Goal: Task Accomplishment & Management: Manage account settings

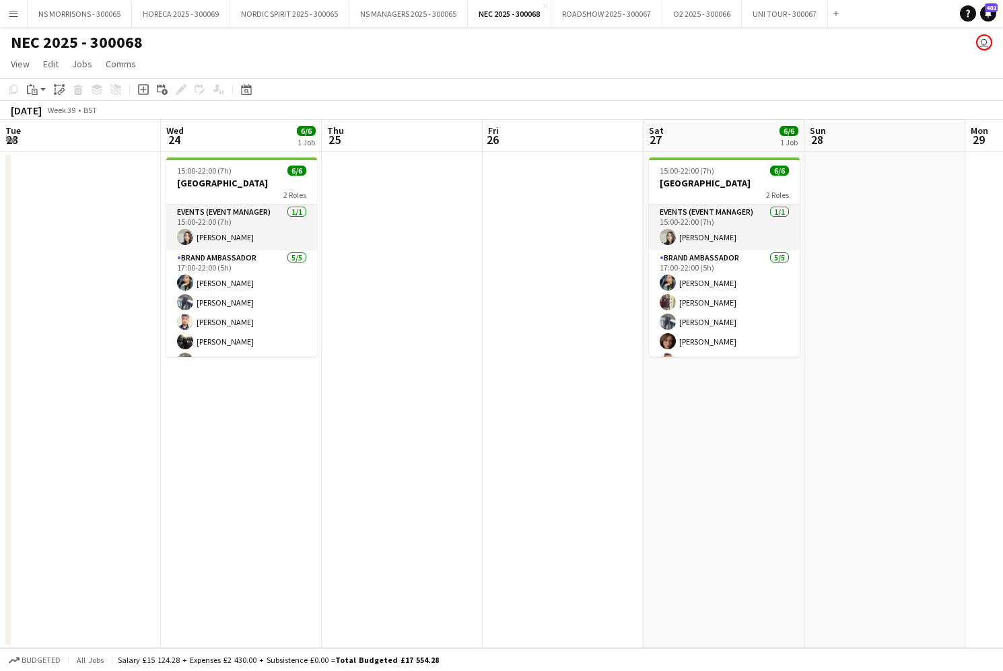
scroll to position [0, 564]
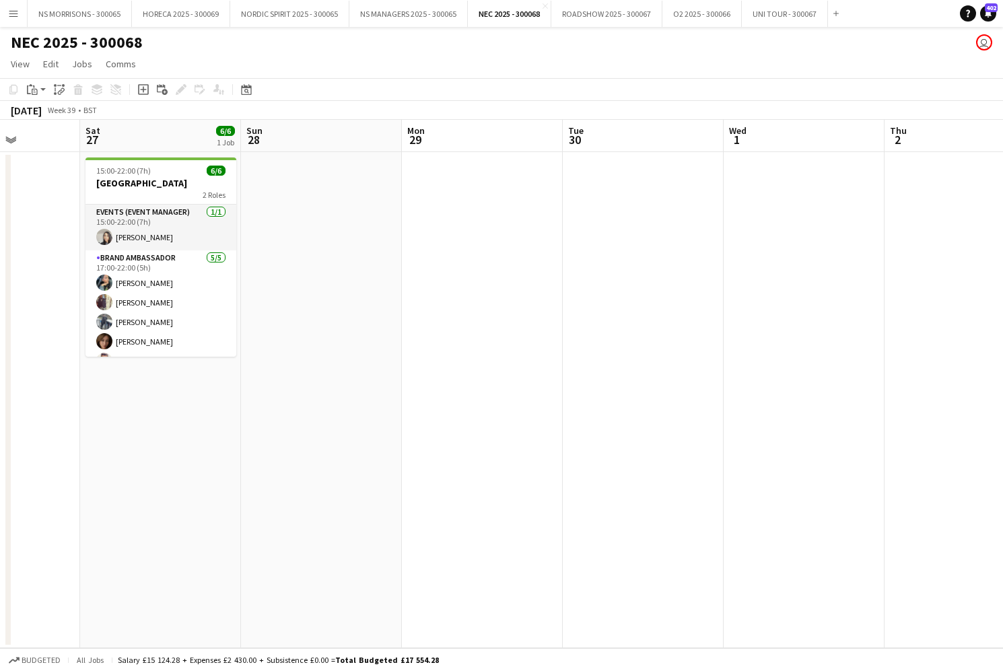
click at [690, 16] on button "O2 2025 - 300066 Close" at bounding box center [702, 14] width 79 height 26
drag, startPoint x: 29, startPoint y: 296, endPoint x: 690, endPoint y: 16, distance: 717.8
click at [690, 16] on button "O2 2025 - 300066 Close" at bounding box center [702, 14] width 79 height 26
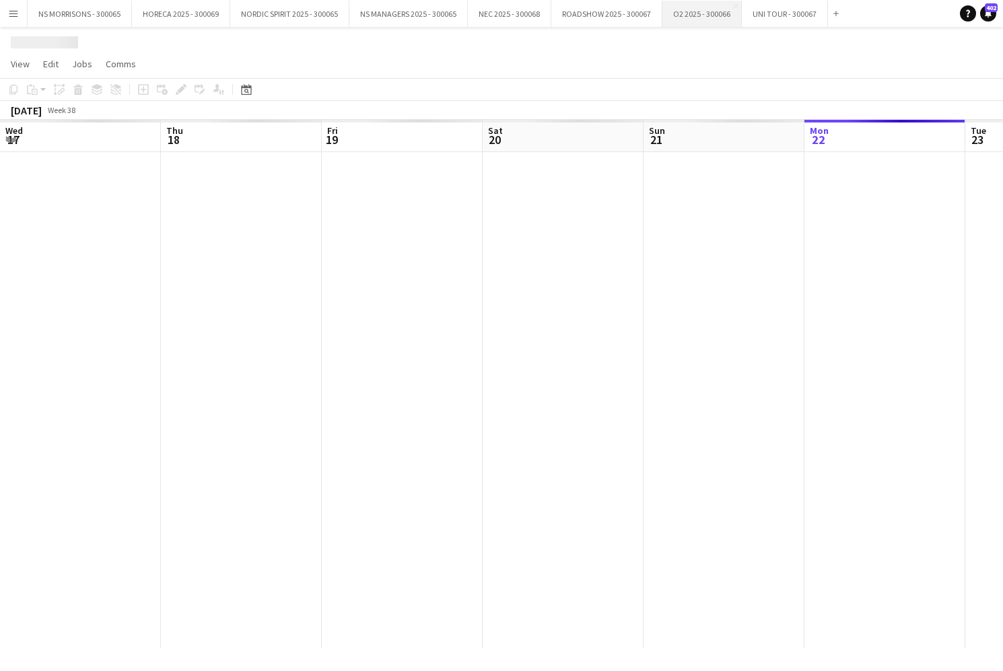
scroll to position [0, 322]
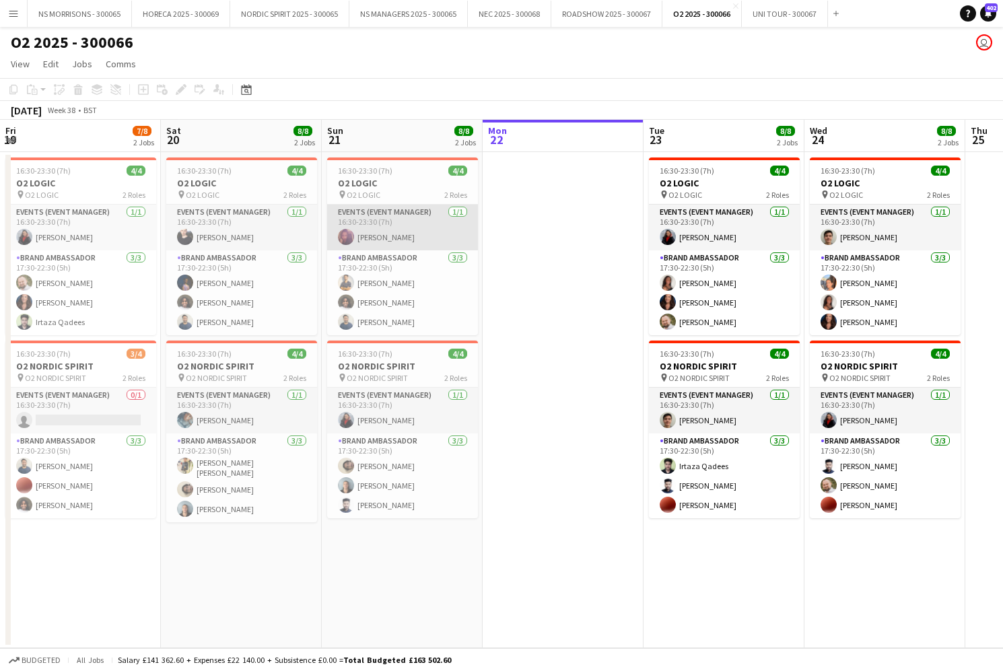
click at [395, 236] on app-card-role "Events (Event Manager) [DATE] 16:30-23:30 (7h) [PERSON_NAME]" at bounding box center [402, 228] width 151 height 46
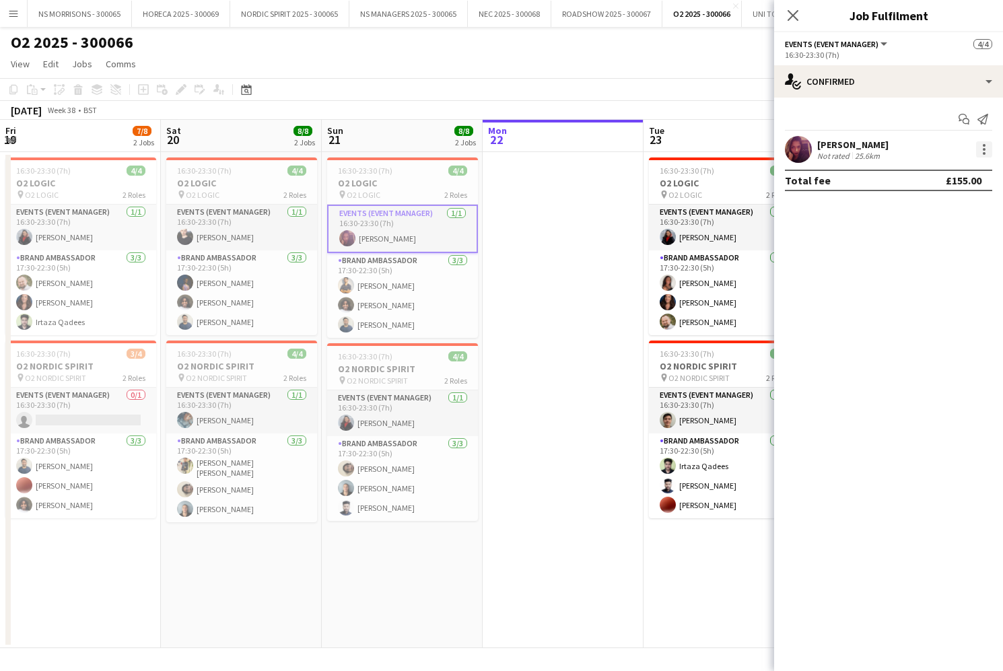
click at [982, 148] on div at bounding box center [984, 149] width 16 height 16
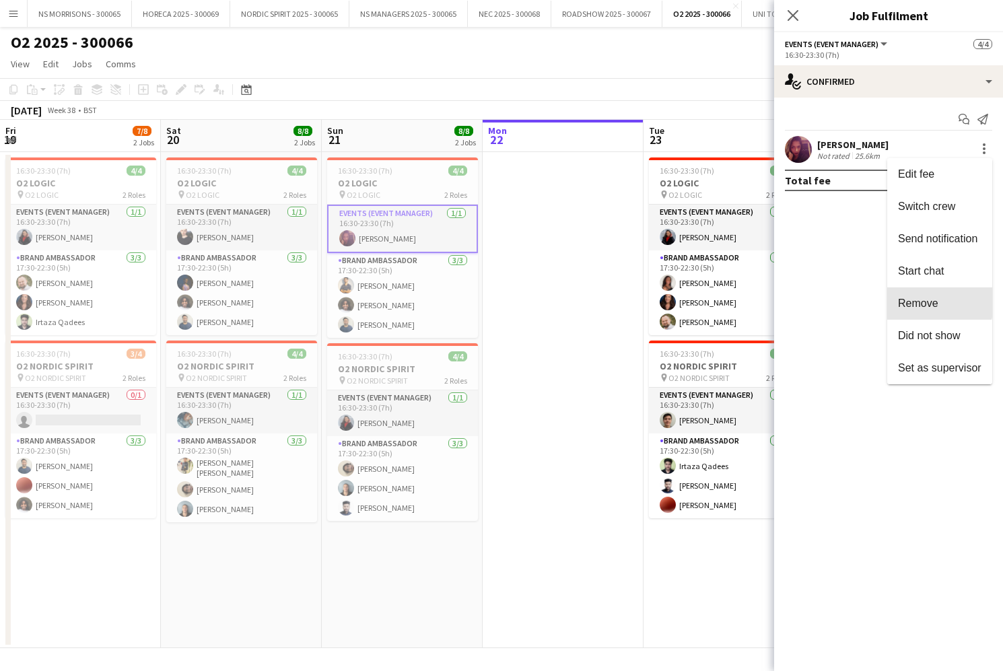
drag, startPoint x: 914, startPoint y: 297, endPoint x: 890, endPoint y: 238, distance: 64.0
click at [914, 296] on button "Remove" at bounding box center [939, 303] width 105 height 32
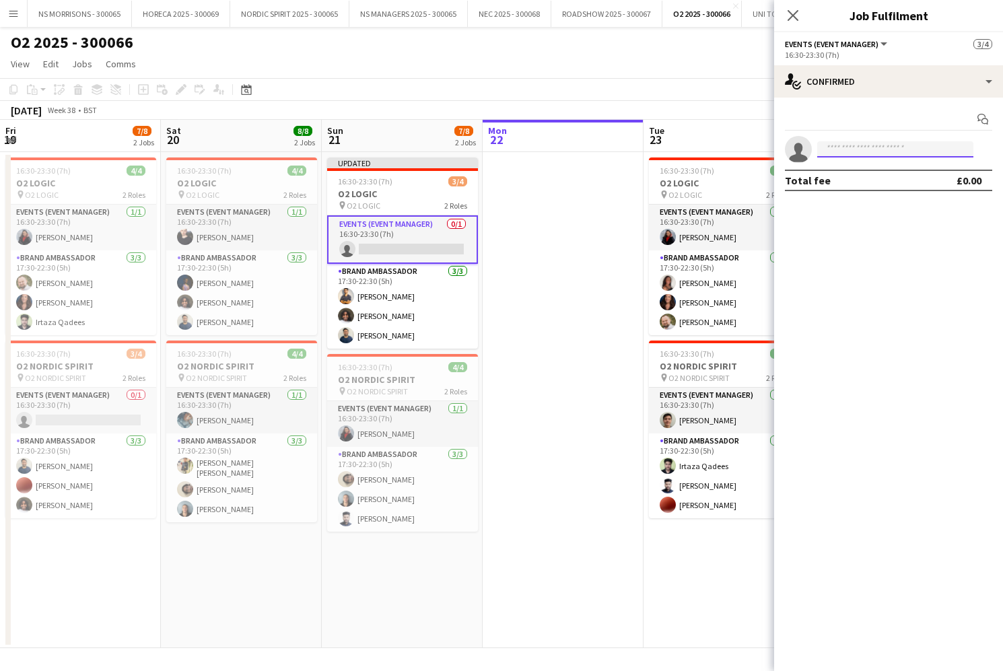
click at [864, 149] on input at bounding box center [895, 149] width 156 height 16
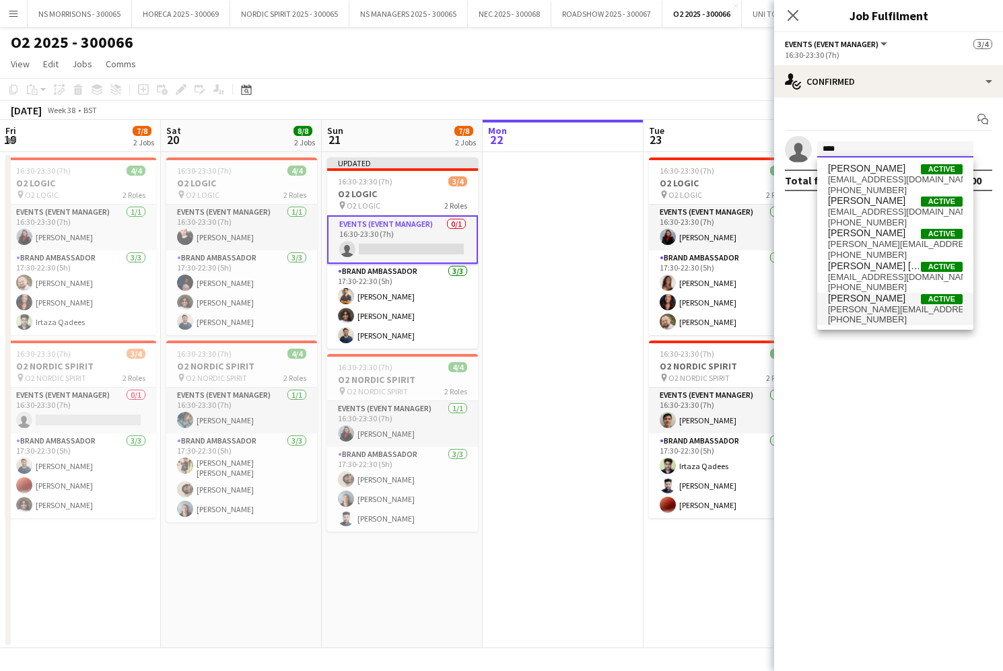
type input "****"
click at [862, 312] on span "[PERSON_NAME][EMAIL_ADDRESS][DOMAIN_NAME]" at bounding box center [895, 309] width 135 height 11
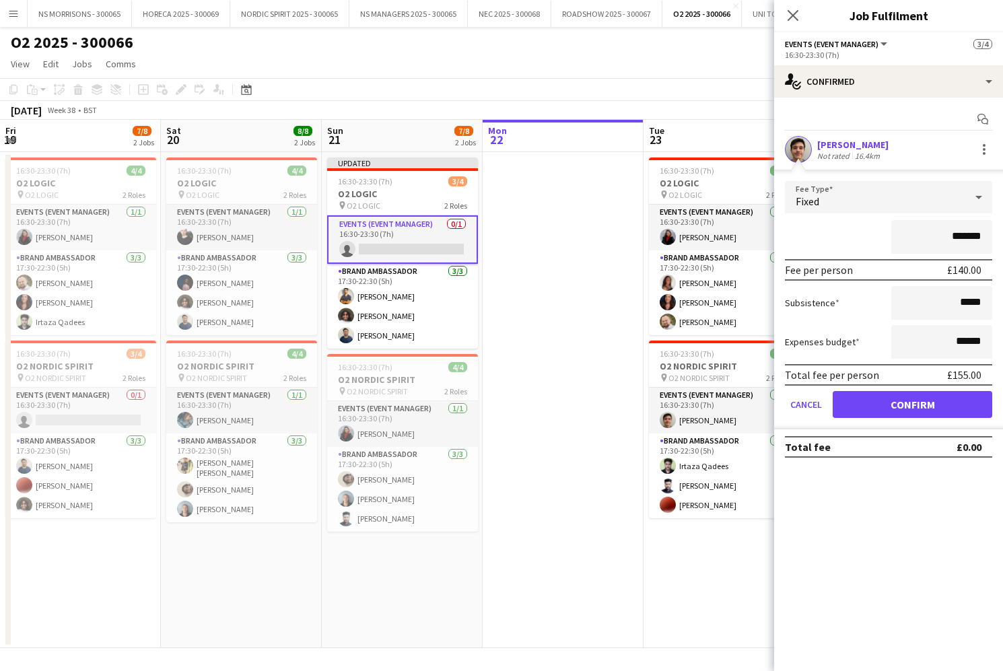
click at [865, 403] on button "Confirm" at bounding box center [913, 404] width 160 height 27
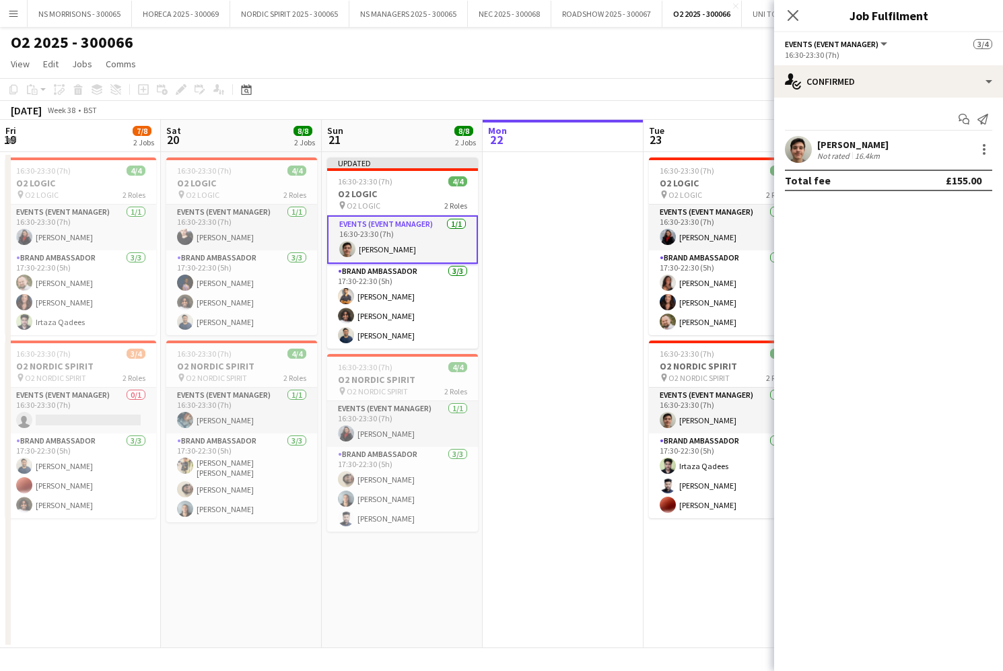
drag, startPoint x: 615, startPoint y: 210, endPoint x: 607, endPoint y: 211, distance: 8.8
click at [613, 211] on app-date-cell at bounding box center [563, 400] width 161 height 496
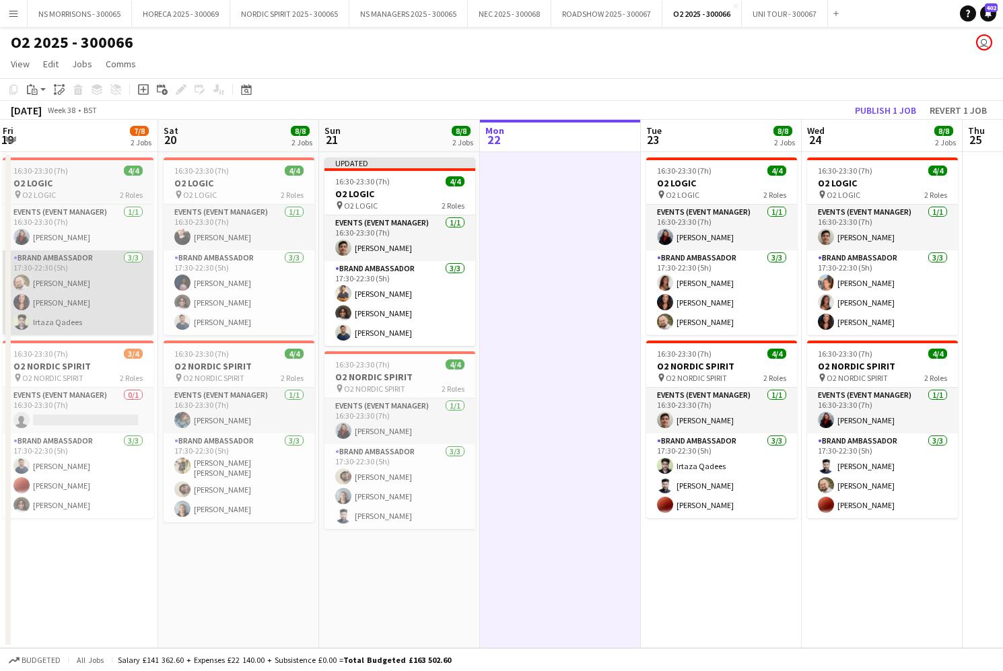
scroll to position [1, 0]
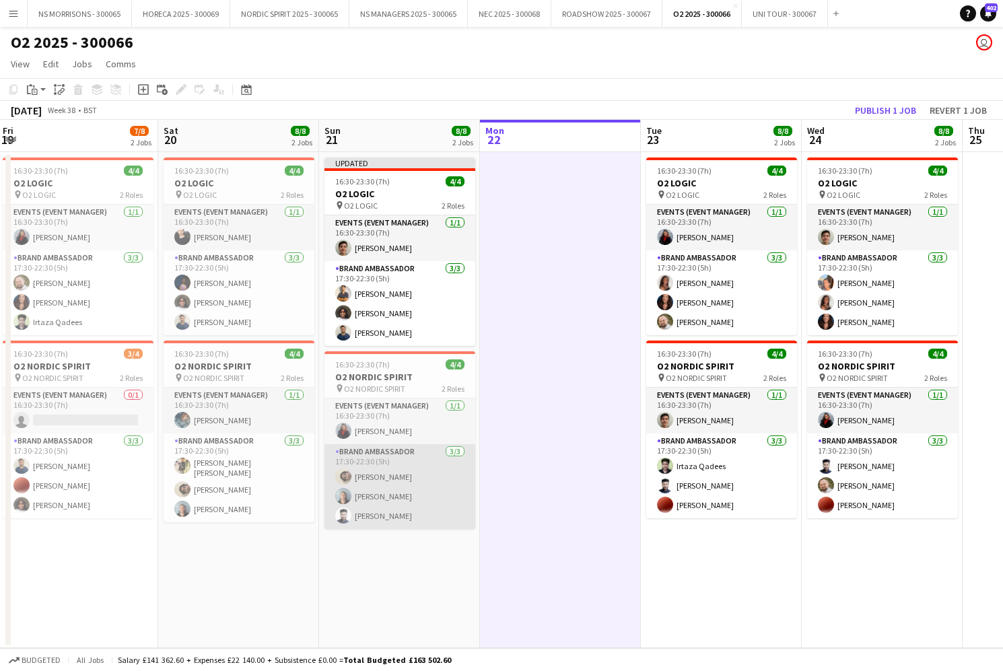
click at [397, 483] on app-card-role "Brand Ambassador [DATE] 17:30-22:30 (5h) [PERSON_NAME] [PERSON_NAME] [PERSON_NA…" at bounding box center [400, 486] width 151 height 85
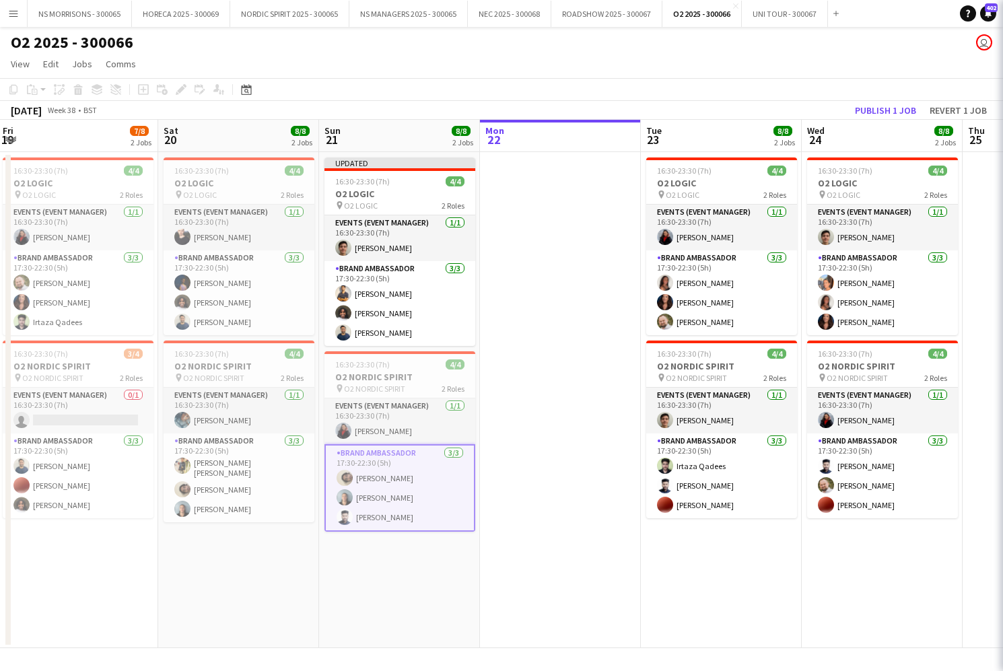
scroll to position [0, 0]
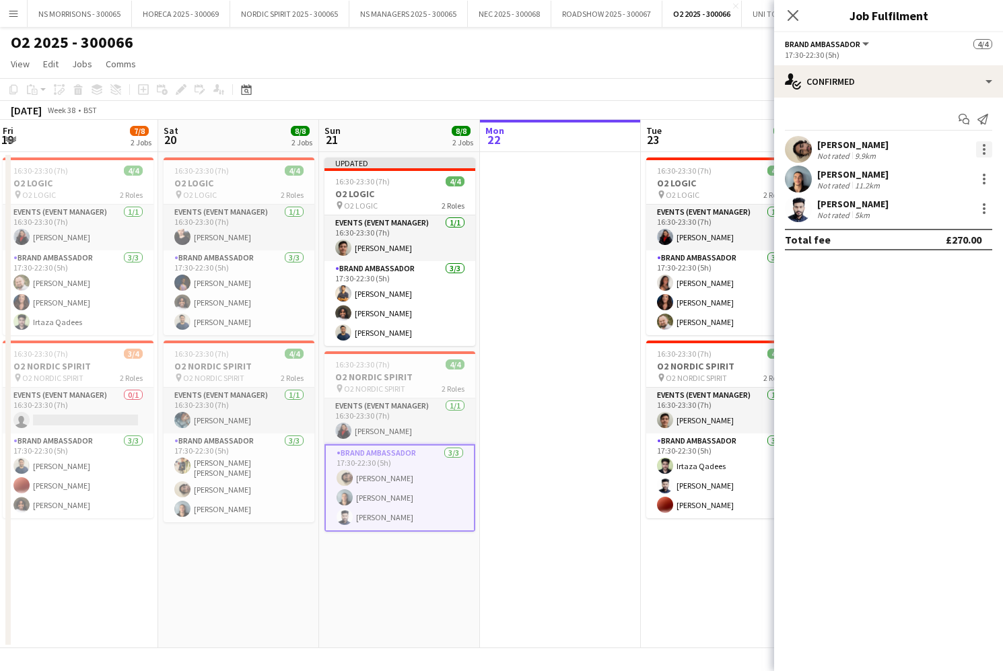
click at [981, 149] on div at bounding box center [984, 149] width 16 height 16
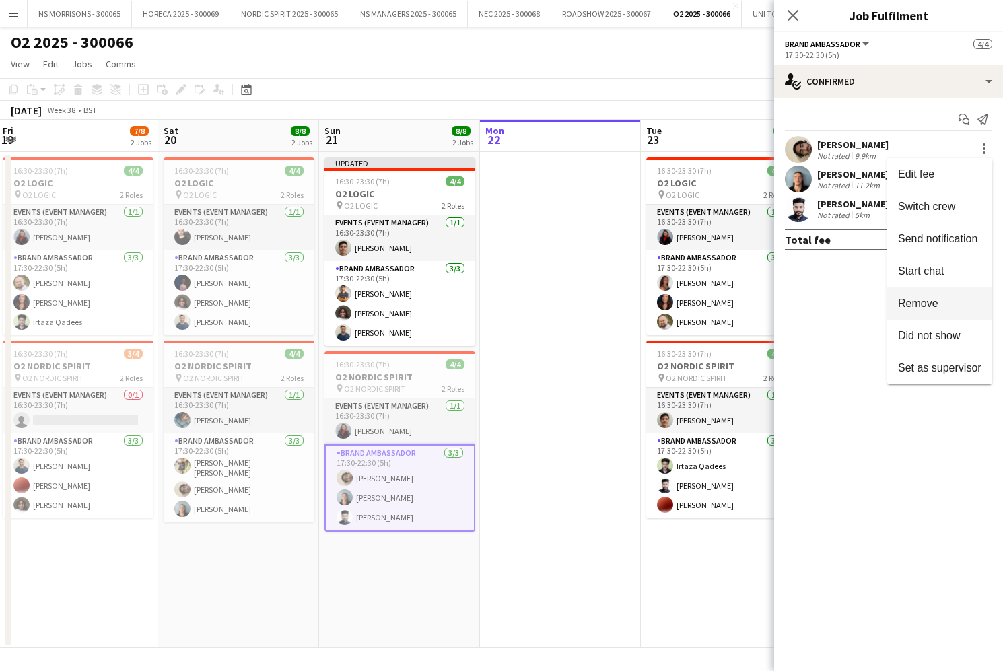
click at [957, 298] on span "Remove" at bounding box center [939, 304] width 83 height 12
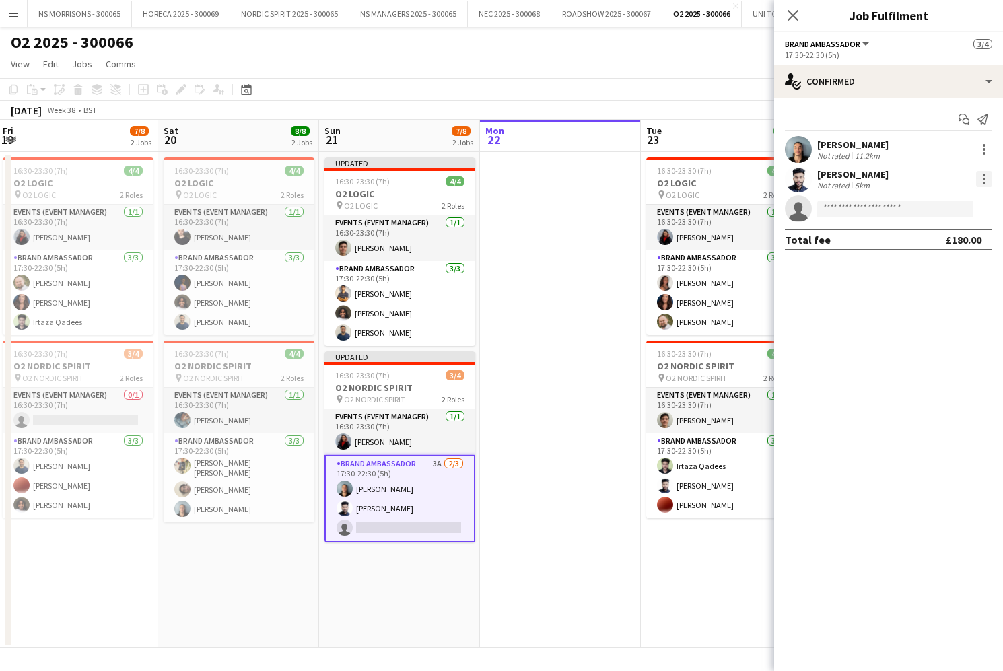
click at [987, 179] on div at bounding box center [984, 179] width 16 height 16
click at [949, 337] on span "Remove" at bounding box center [939, 333] width 83 height 12
click at [896, 211] on input at bounding box center [895, 209] width 156 height 16
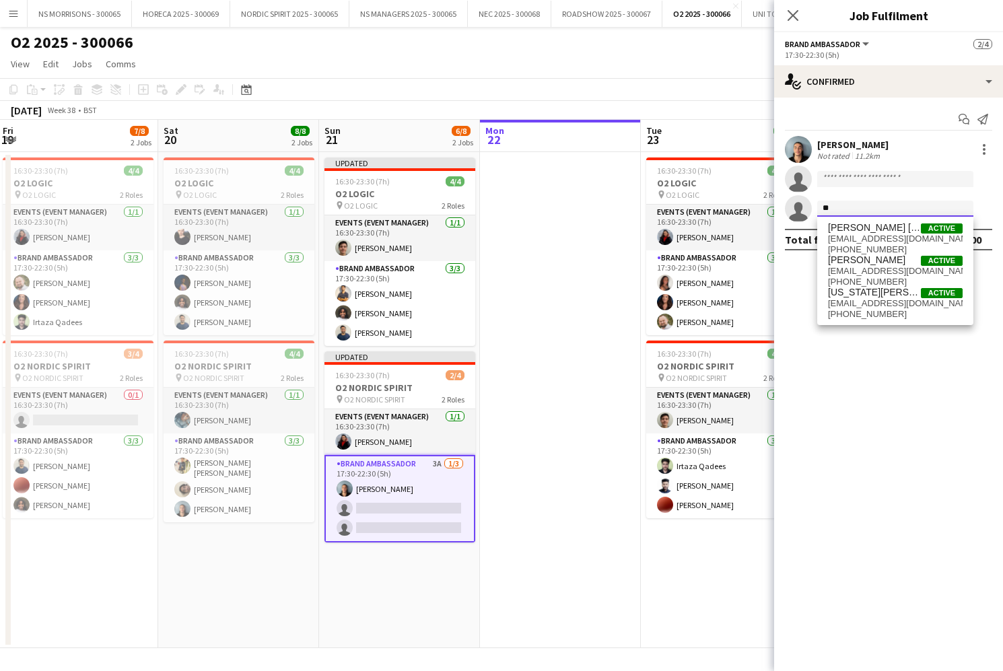
type input "*"
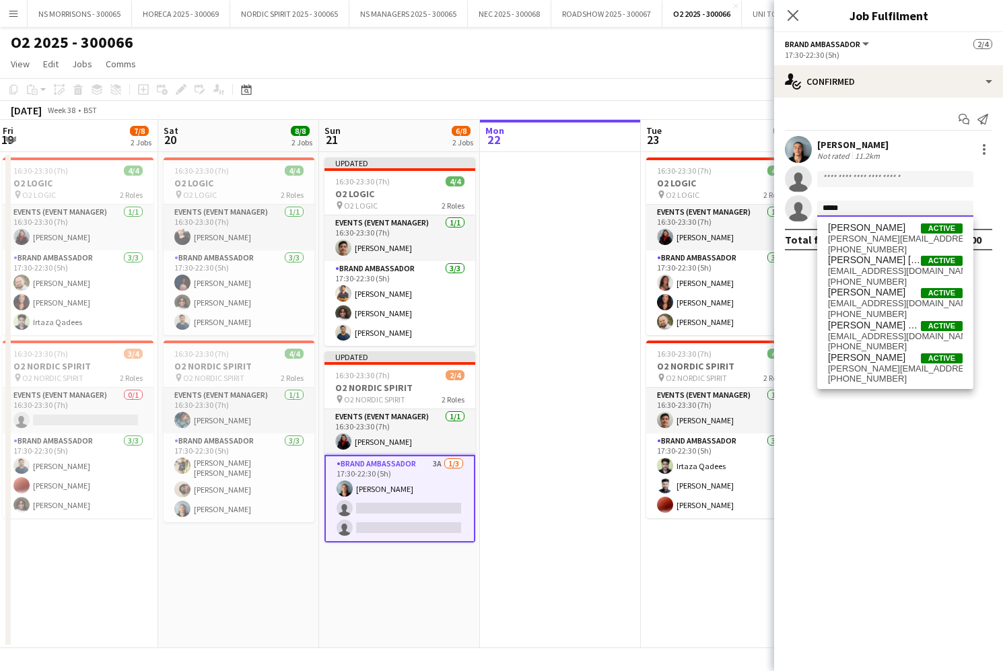
type input "******"
drag, startPoint x: 896, startPoint y: 211, endPoint x: 876, endPoint y: 335, distance: 124.9
click at [876, 335] on span "[EMAIL_ADDRESS][DOMAIN_NAME]" at bounding box center [895, 336] width 135 height 11
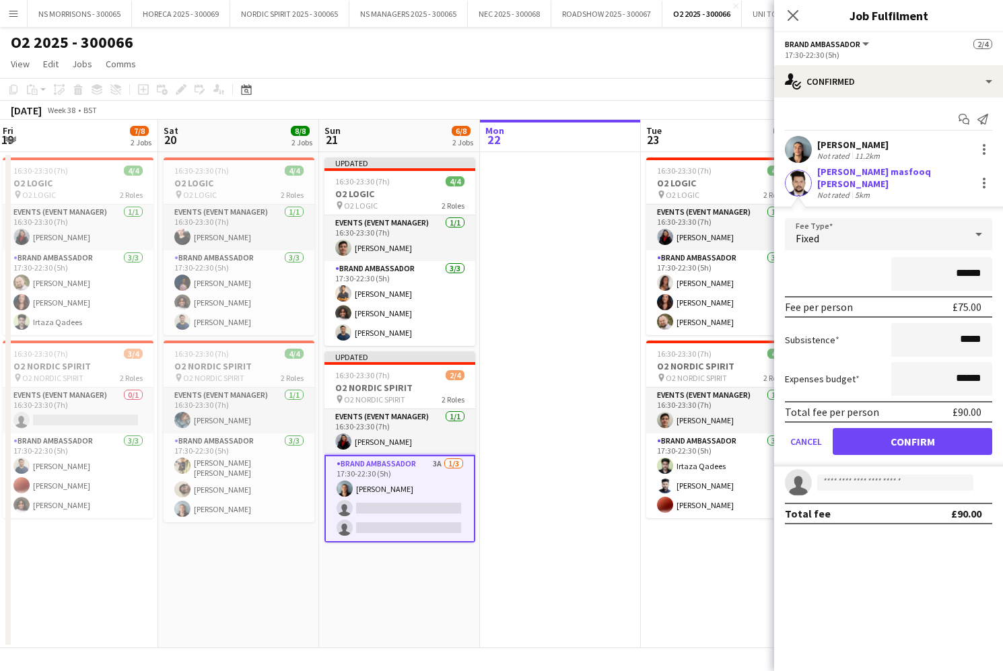
click at [901, 430] on button "Confirm" at bounding box center [913, 441] width 160 height 27
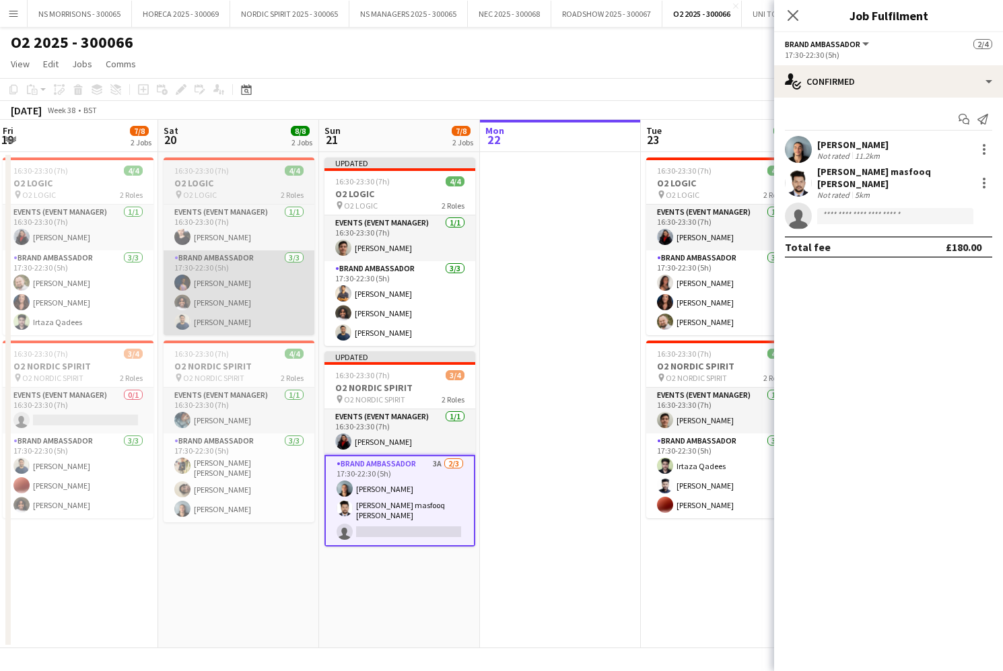
drag, startPoint x: 515, startPoint y: 308, endPoint x: 297, endPoint y: 329, distance: 219.1
click at [514, 308] on app-date-cell at bounding box center [560, 400] width 161 height 496
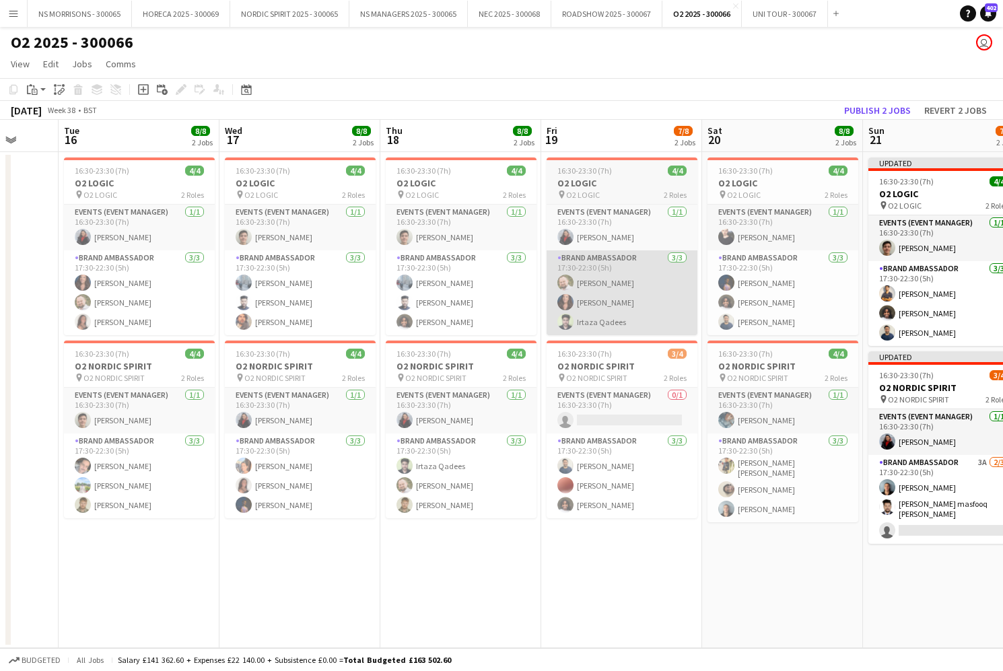
scroll to position [0, 423]
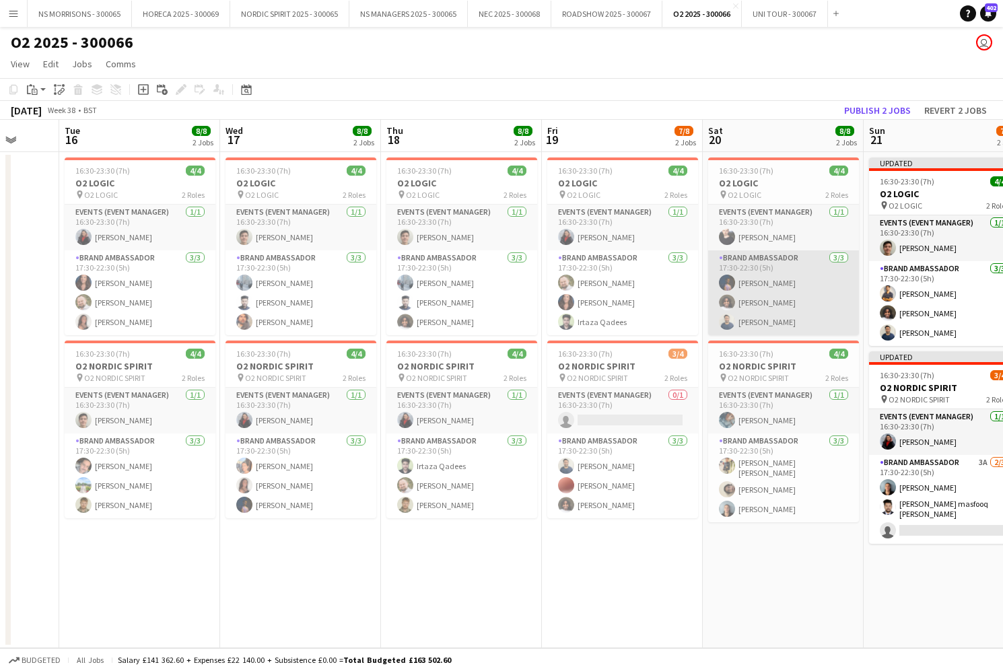
click at [753, 291] on app-card-role "Brand Ambassador [DATE] 17:30-22:30 (5h) [PERSON_NAME] [PERSON_NAME] [PERSON_NA…" at bounding box center [783, 292] width 151 height 85
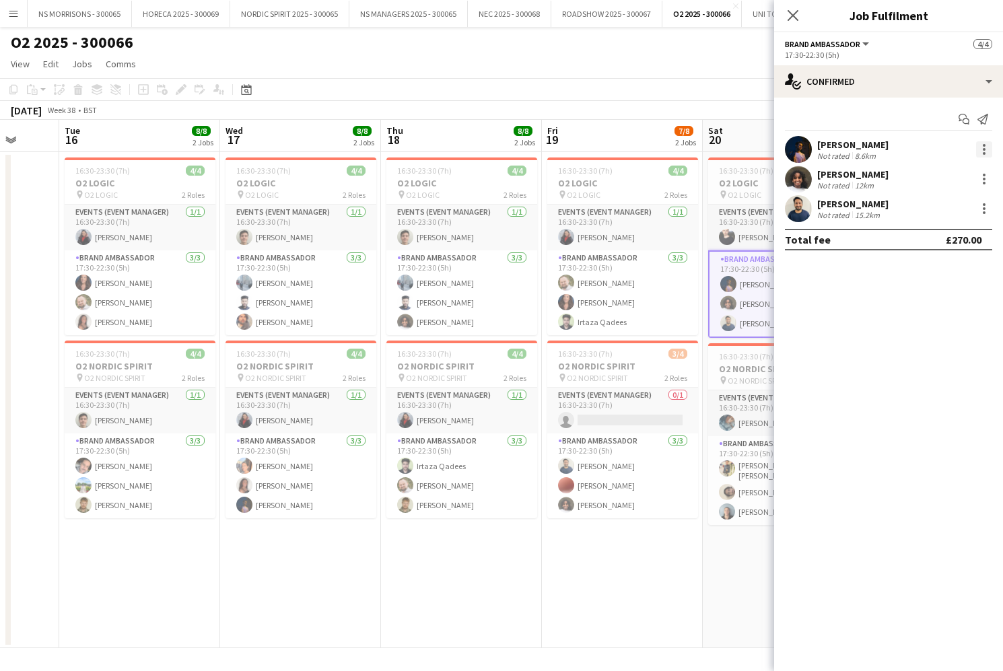
click at [988, 156] on div at bounding box center [984, 149] width 16 height 16
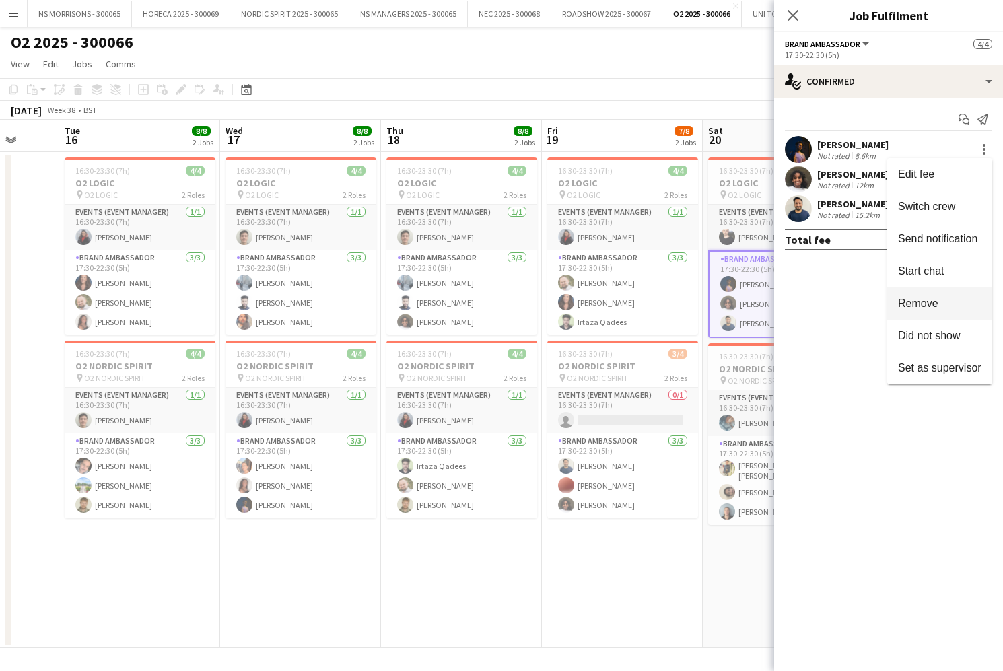
click at [940, 308] on span "Remove" at bounding box center [939, 304] width 83 height 12
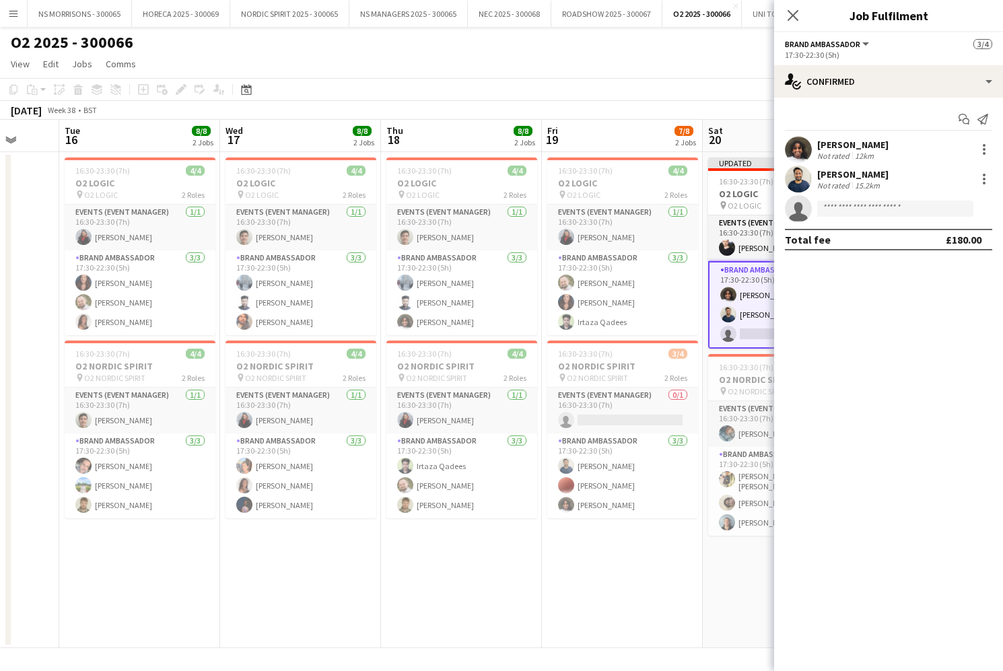
drag, startPoint x: 481, startPoint y: 555, endPoint x: 448, endPoint y: 531, distance: 40.9
click at [480, 555] on app-date-cell "16:30-23:30 (7h) 4/4 O2 LOGIC pin O2 LOGIC 2 Roles Events (Event Manager) [DATE…" at bounding box center [461, 400] width 161 height 496
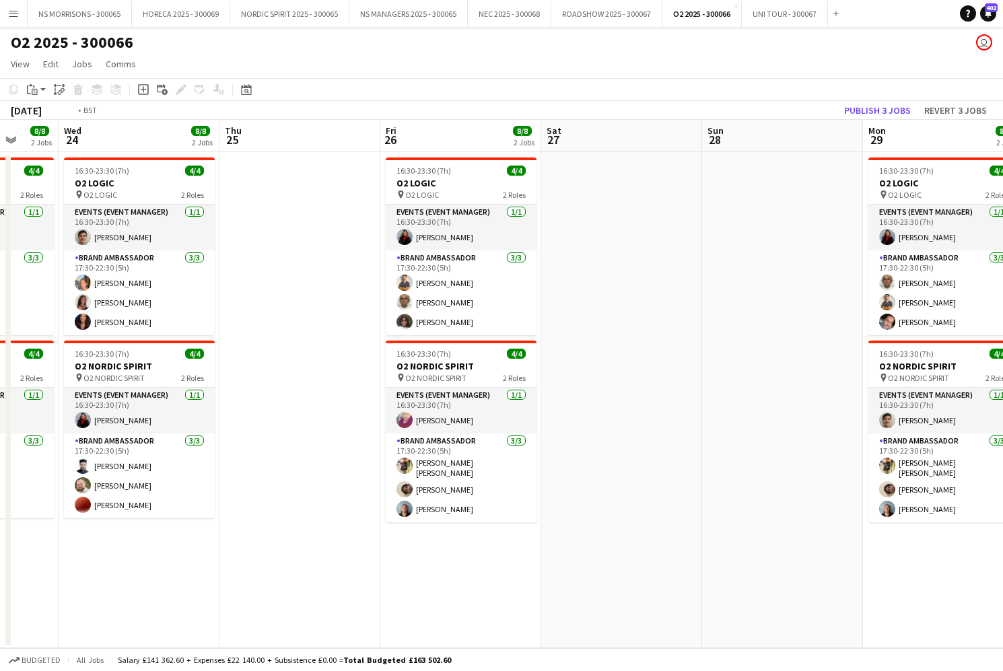
scroll to position [0, 423]
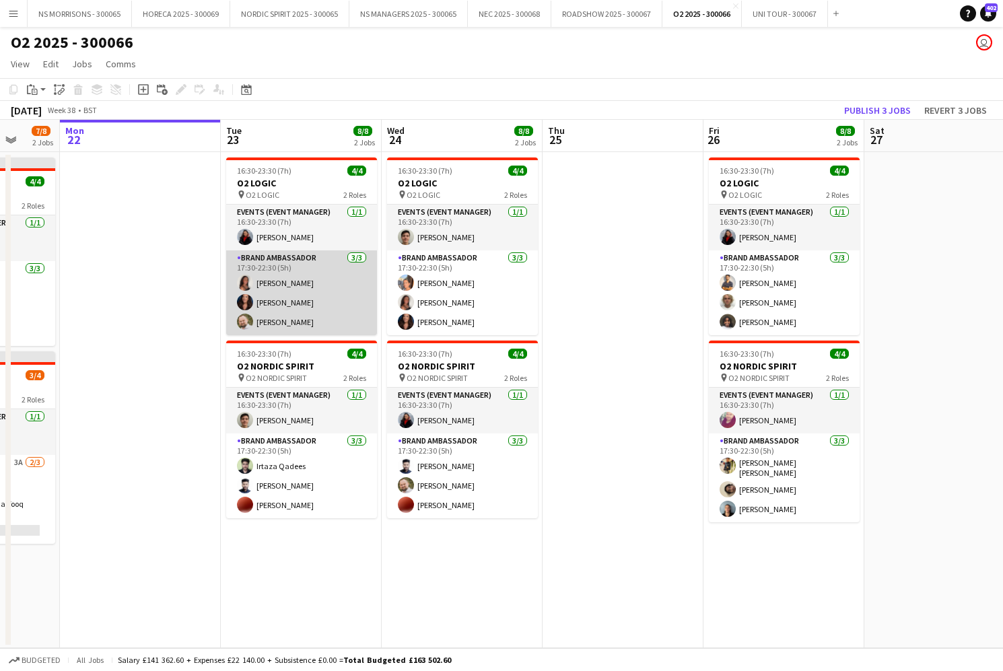
click at [302, 299] on app-card-role "Brand Ambassador [DATE] 17:30-22:30 (5h) [PERSON_NAME] [PERSON_NAME] [PERSON_NA…" at bounding box center [301, 292] width 151 height 85
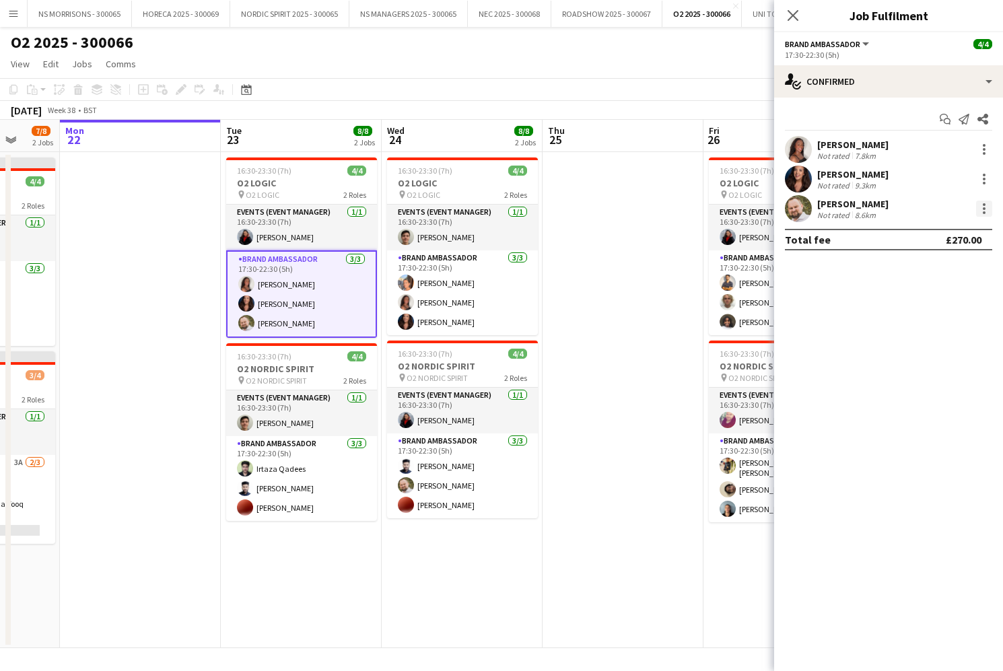
click at [979, 206] on div at bounding box center [984, 209] width 16 height 16
click at [911, 364] on span "Remove" at bounding box center [918, 362] width 40 height 11
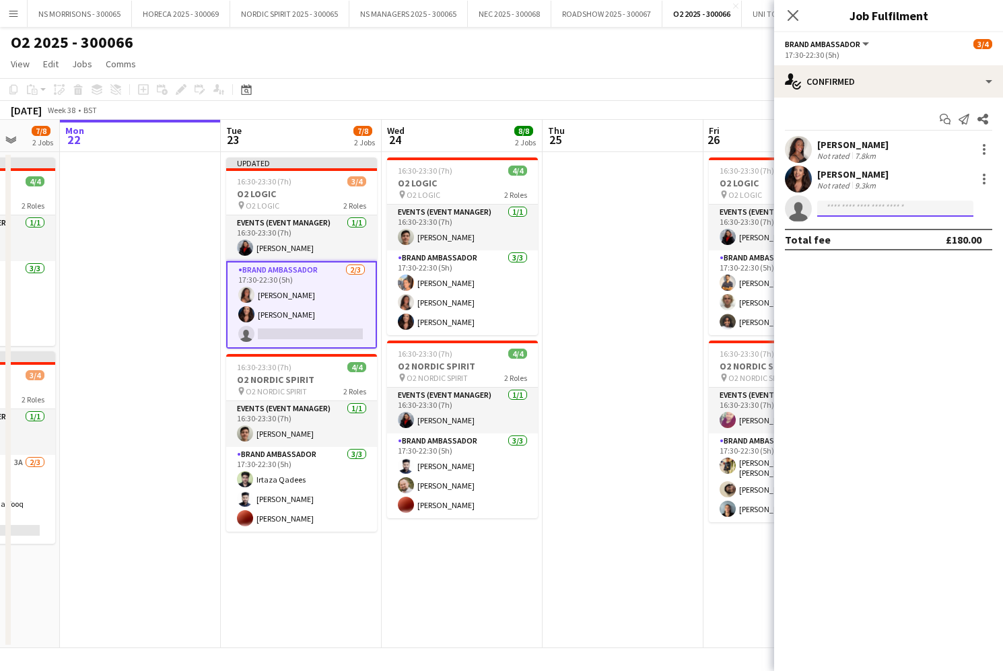
click at [870, 212] on input at bounding box center [895, 209] width 156 height 16
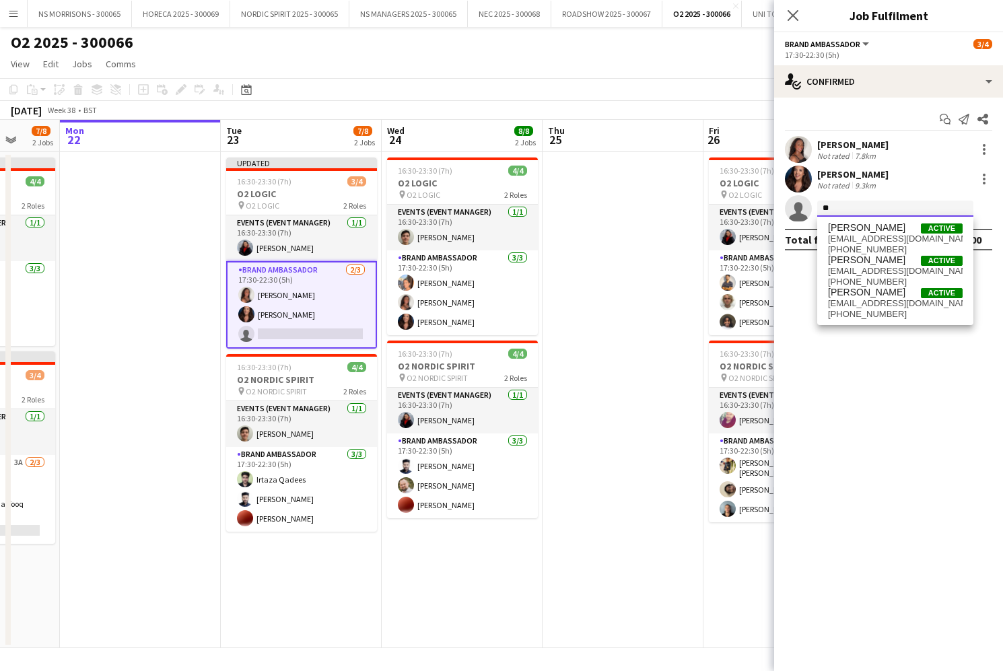
type input "*"
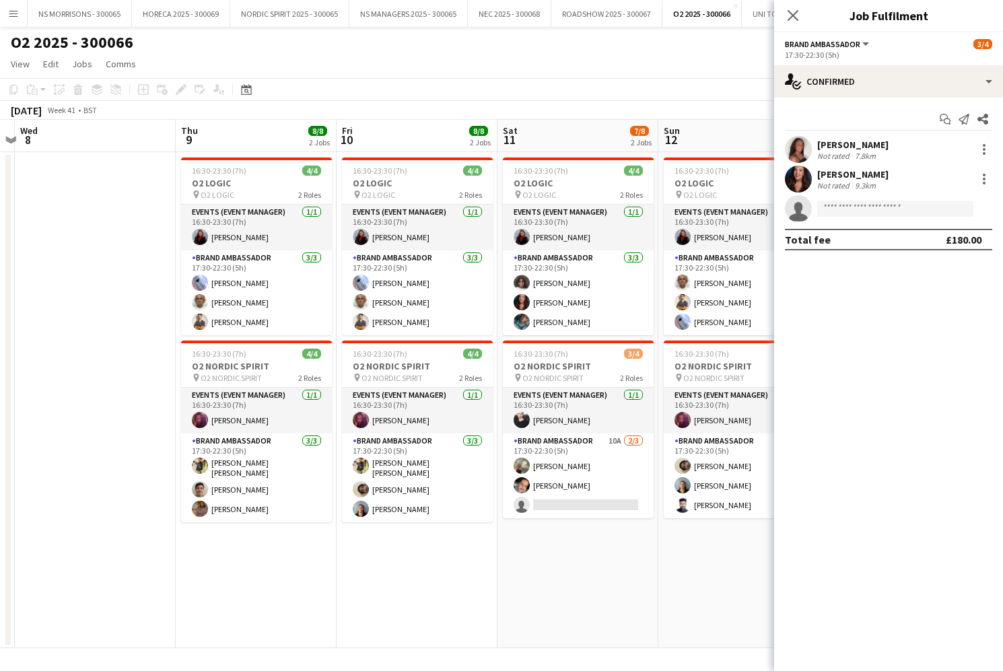
scroll to position [0, 476]
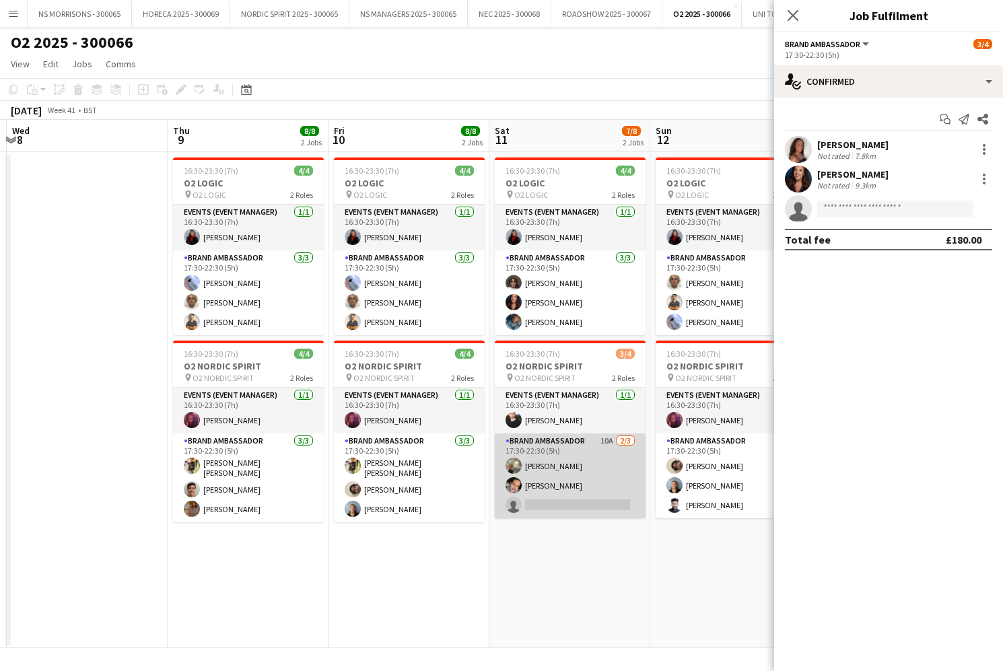
click at [545, 506] on app-card-role "Brand Ambassador 10A [DATE] 17:30-22:30 (5h) [PERSON_NAME] [PERSON_NAME] single…" at bounding box center [570, 476] width 151 height 85
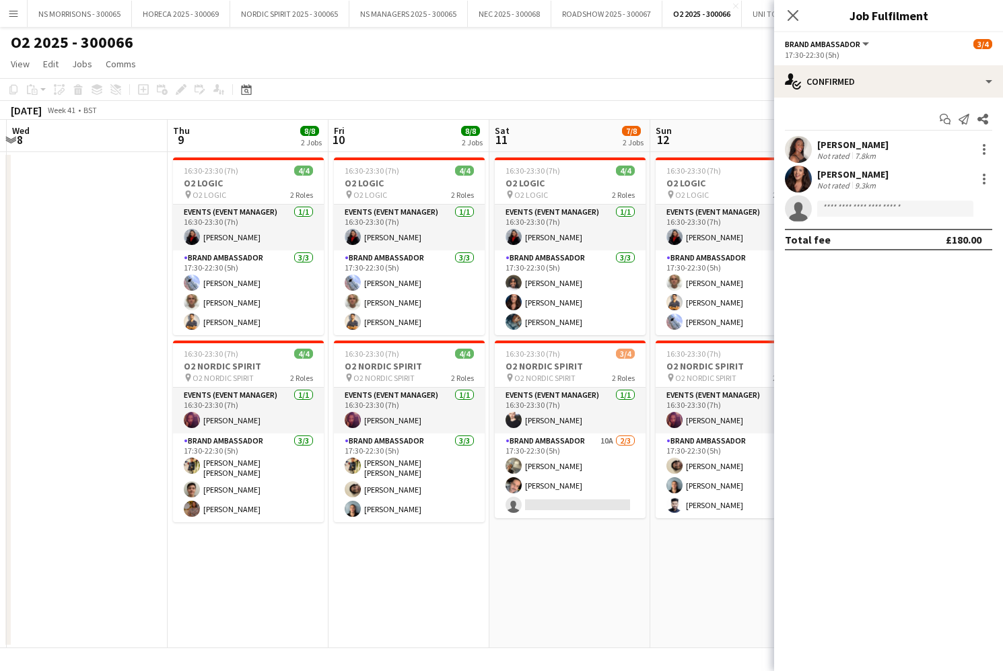
drag, startPoint x: 545, startPoint y: 506, endPoint x: 918, endPoint y: 329, distance: 412.6
click at [545, 506] on app-card-role "Brand Ambassador 10A [DATE] 17:30-22:30 (5h) [PERSON_NAME] [PERSON_NAME] single…" at bounding box center [570, 476] width 151 height 85
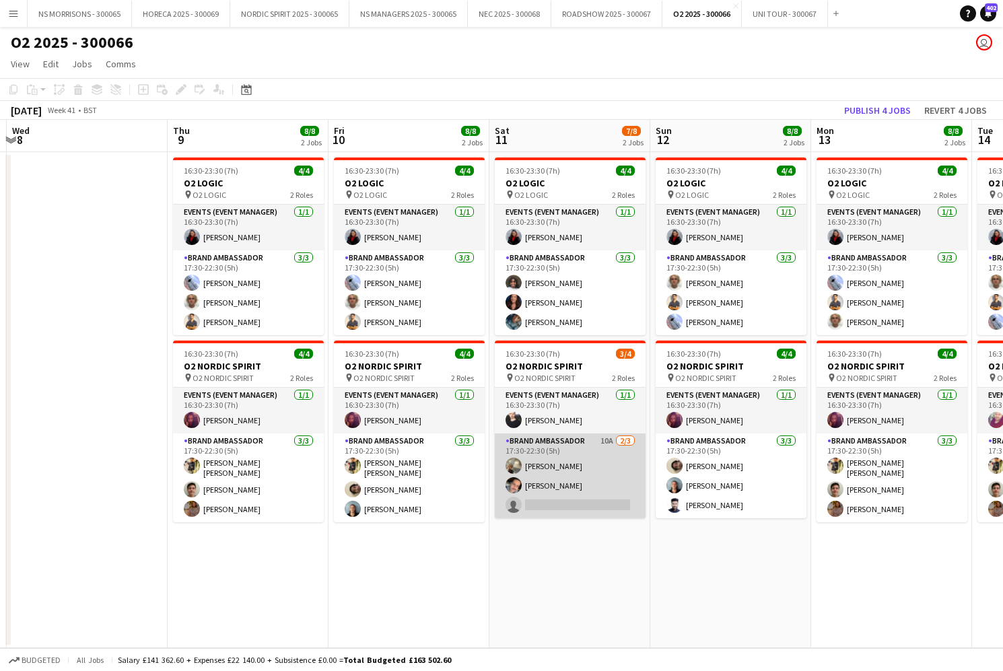
click at [578, 485] on app-card-role "Brand Ambassador 10A [DATE] 17:30-22:30 (5h) [PERSON_NAME] [PERSON_NAME] single…" at bounding box center [570, 476] width 151 height 85
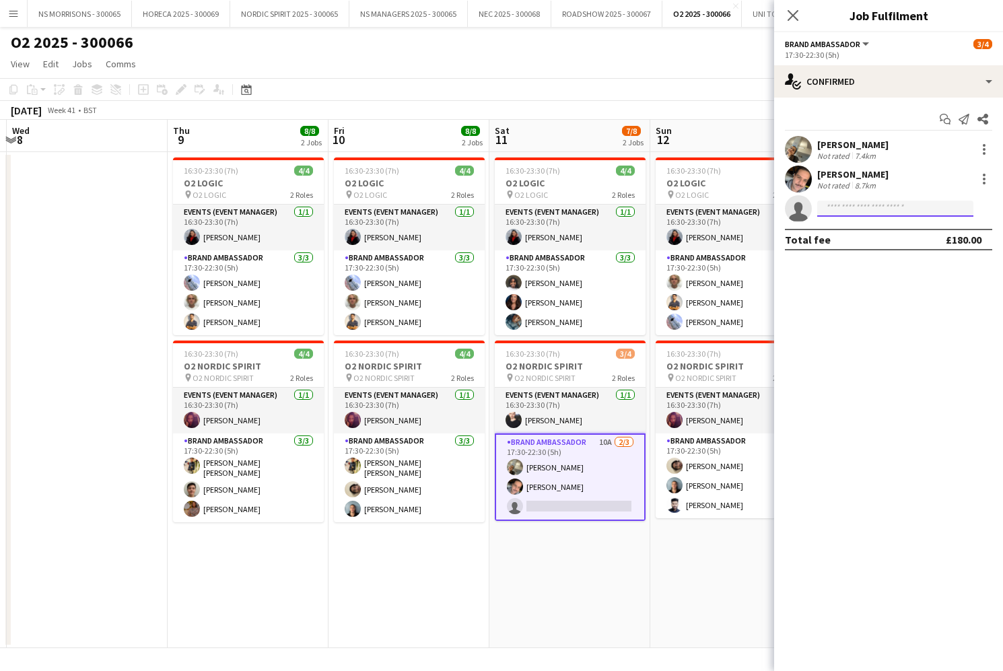
click at [866, 213] on input at bounding box center [895, 209] width 156 height 16
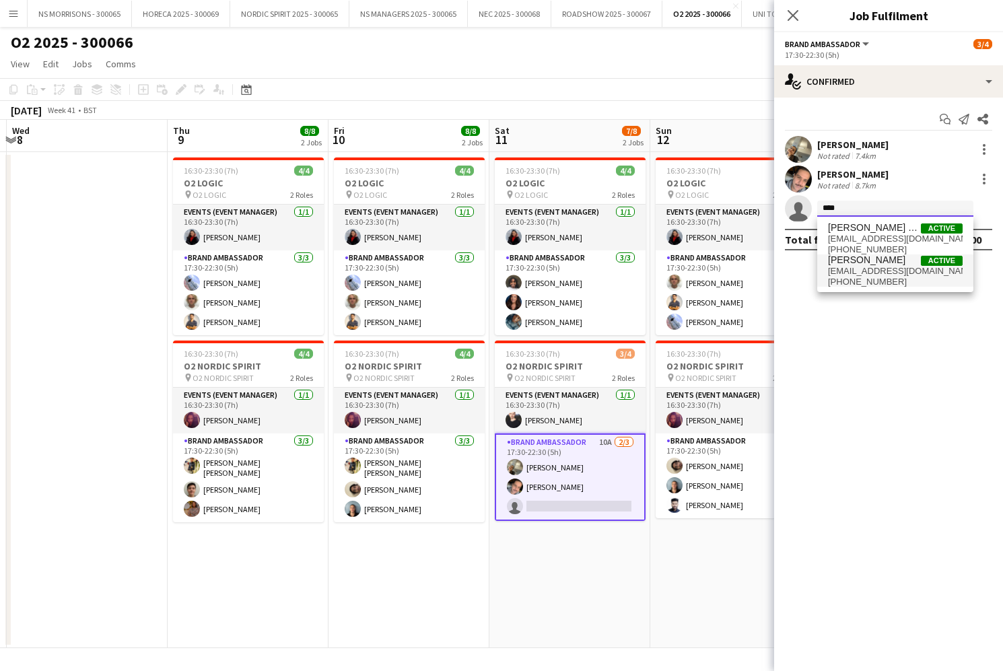
type input "****"
click at [859, 273] on span "[EMAIL_ADDRESS][DOMAIN_NAME]" at bounding box center [895, 271] width 135 height 11
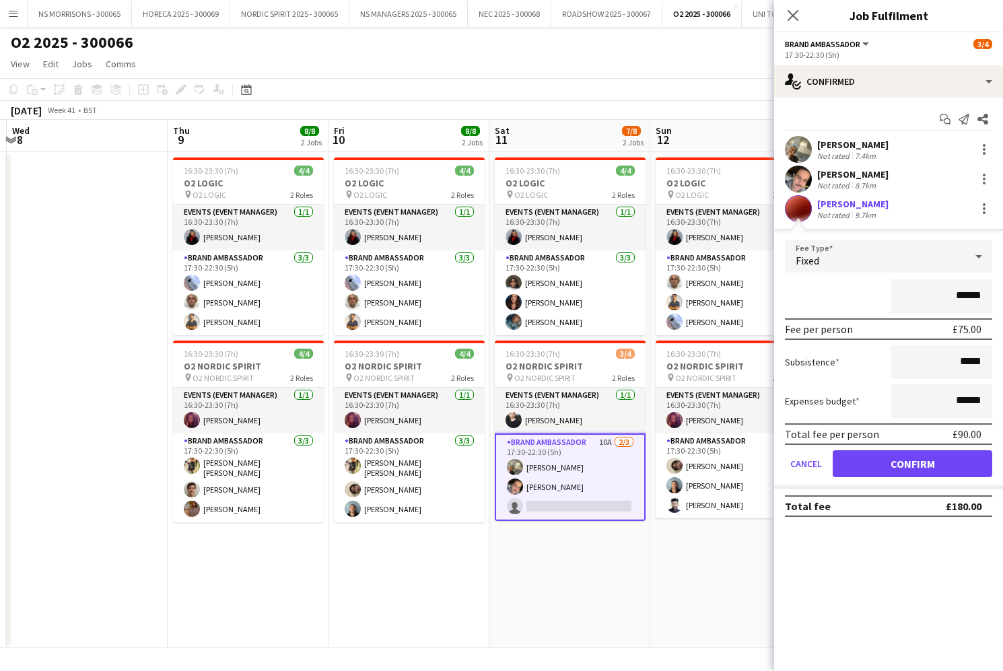
drag, startPoint x: 859, startPoint y: 456, endPoint x: 791, endPoint y: 475, distance: 70.6
click at [858, 456] on button "Confirm" at bounding box center [913, 463] width 160 height 27
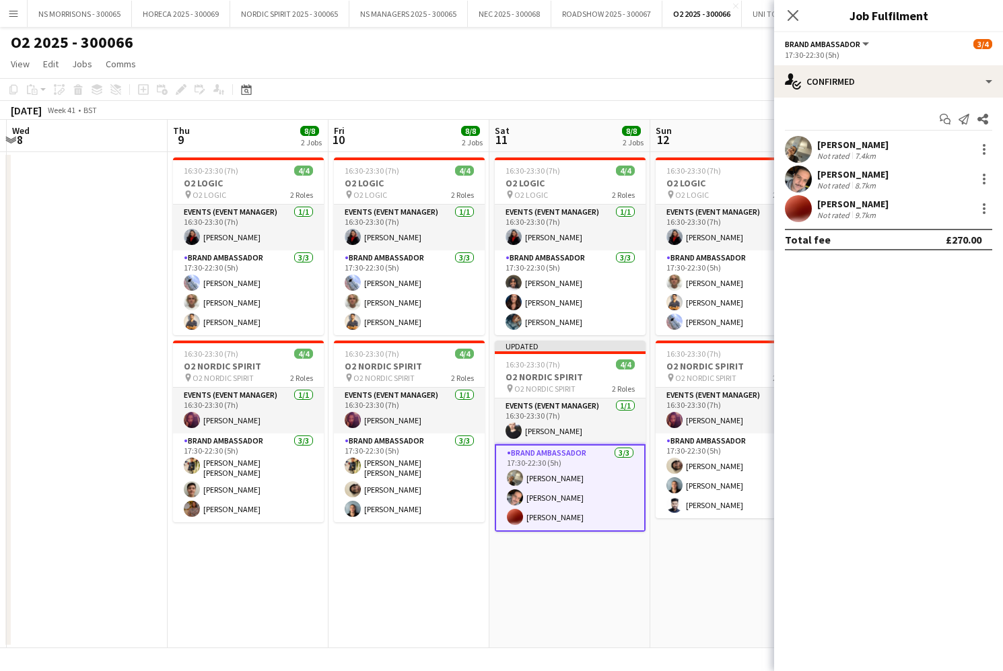
click at [669, 553] on app-date-cell "16:30-23:30 (7h) 4/4 O2 LOGIC pin O2 LOGIC 2 Roles Events (Event Manager) [DATE…" at bounding box center [730, 400] width 161 height 496
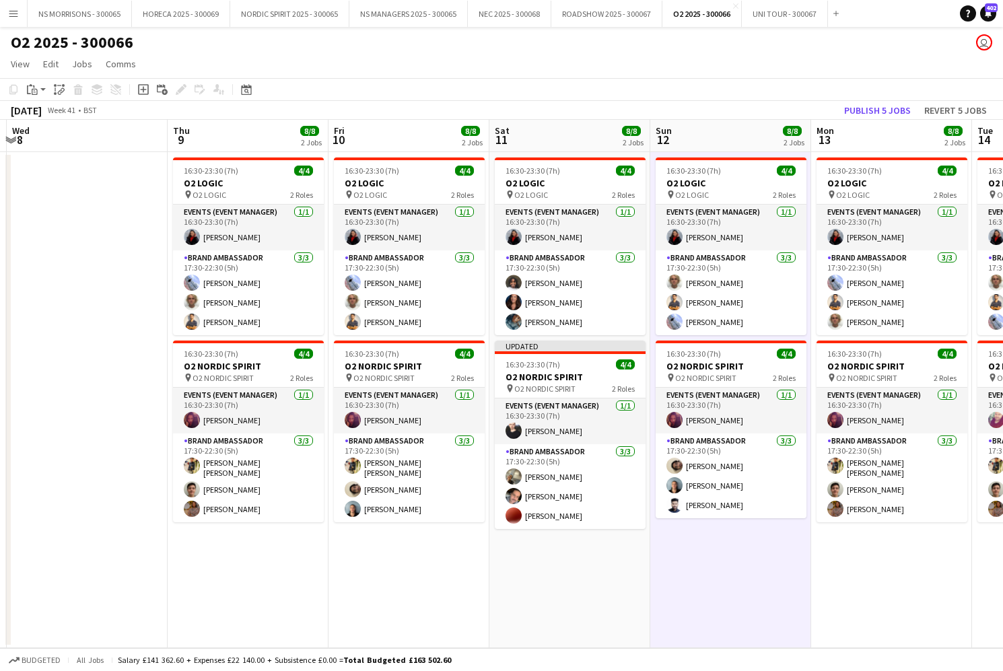
click at [869, 112] on button "Publish 5 jobs" at bounding box center [877, 111] width 77 height 18
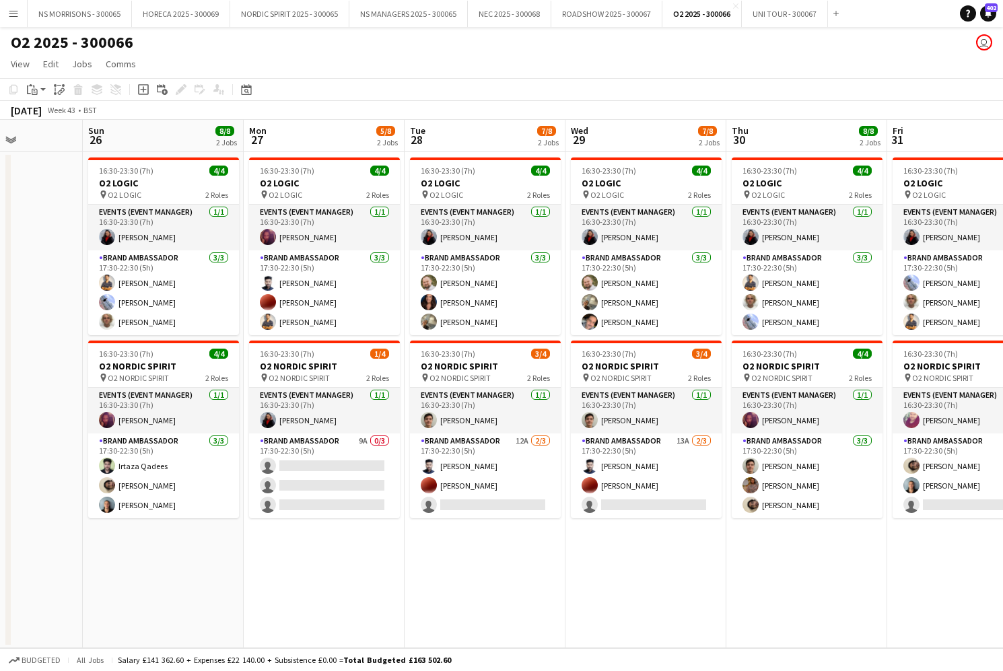
scroll to position [0, 401]
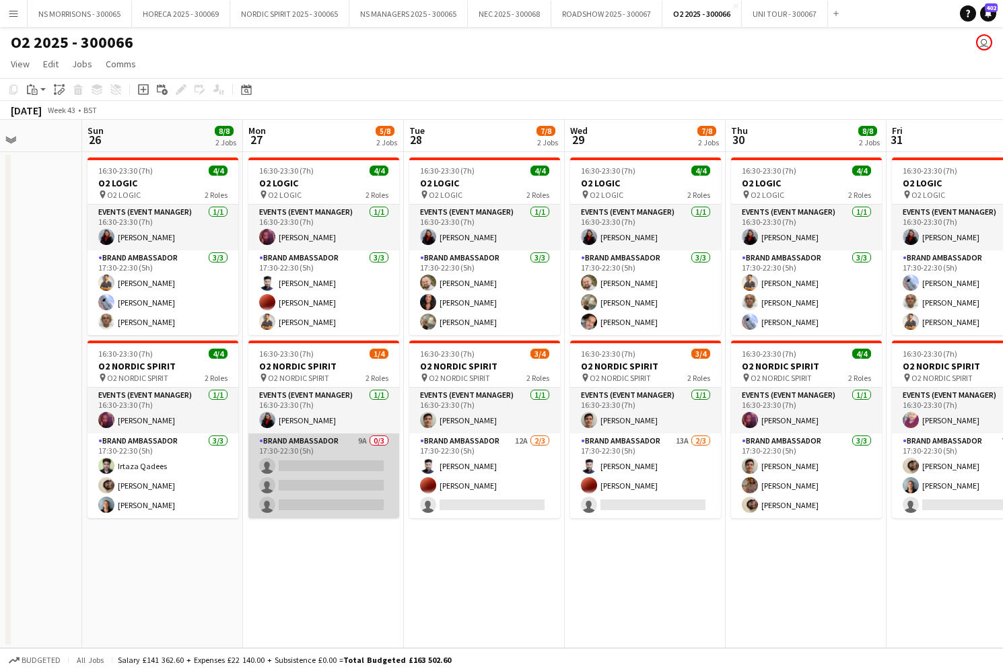
click at [321, 469] on app-card-role "Brand Ambassador 9A 0/3 17:30-22:30 (5h) single-neutral-actions single-neutral-…" at bounding box center [323, 476] width 151 height 85
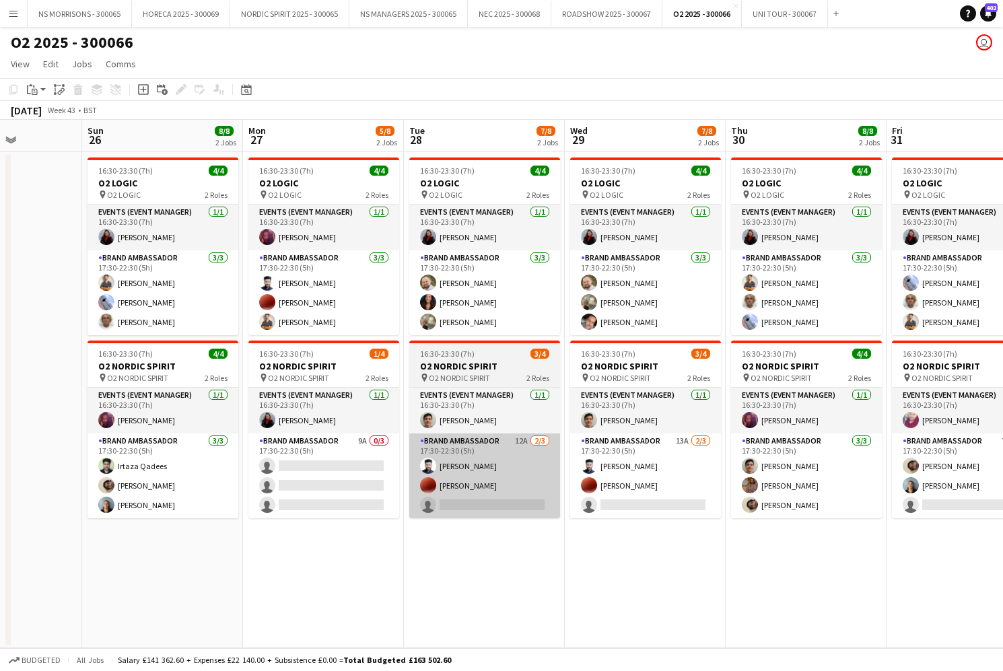
scroll to position [0, 401]
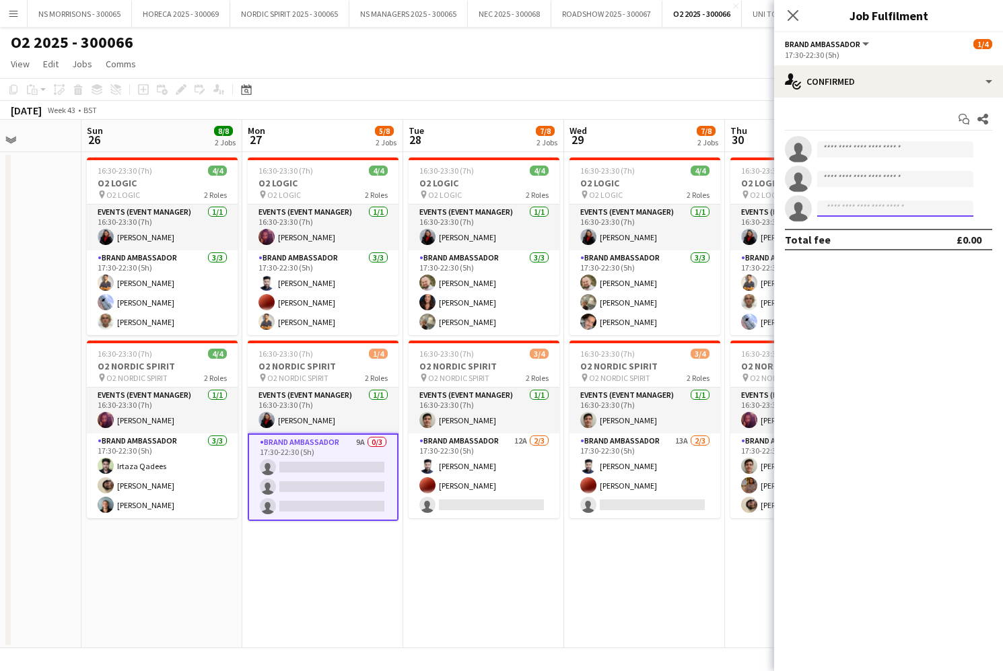
click at [850, 212] on input at bounding box center [895, 209] width 156 height 16
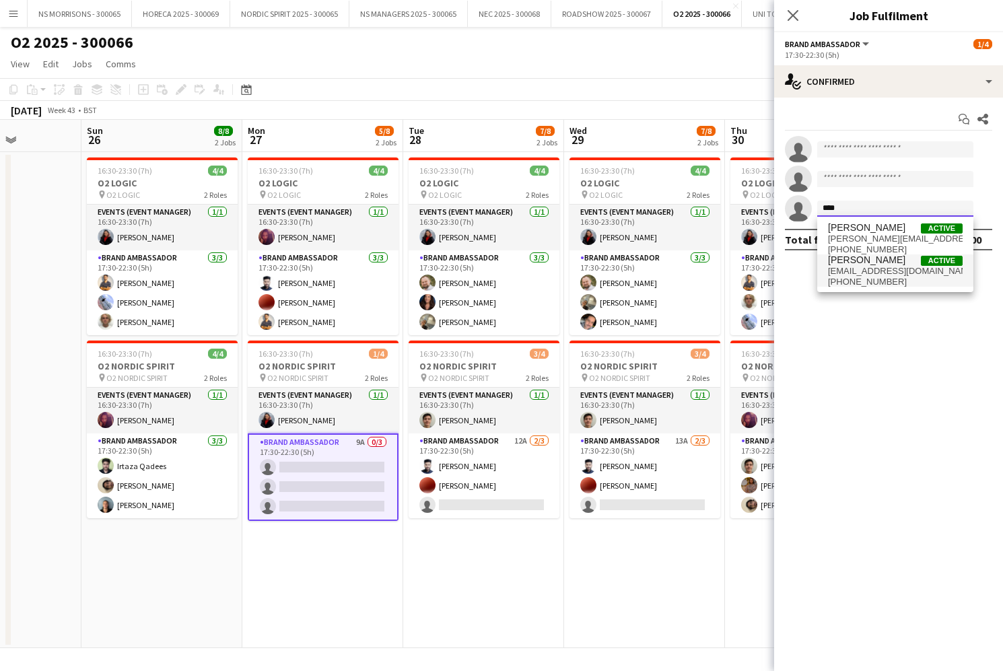
type input "****"
drag, startPoint x: 850, startPoint y: 267, endPoint x: 855, endPoint y: 298, distance: 31.4
click at [849, 267] on span "[EMAIL_ADDRESS][DOMAIN_NAME]" at bounding box center [895, 271] width 135 height 11
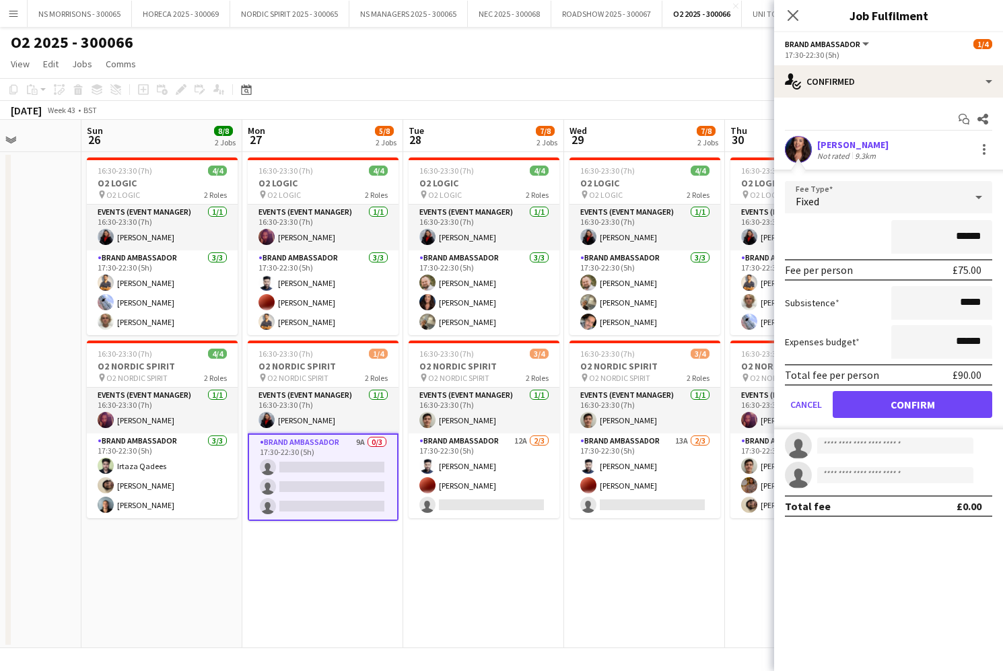
click at [853, 401] on button "Confirm" at bounding box center [913, 404] width 160 height 27
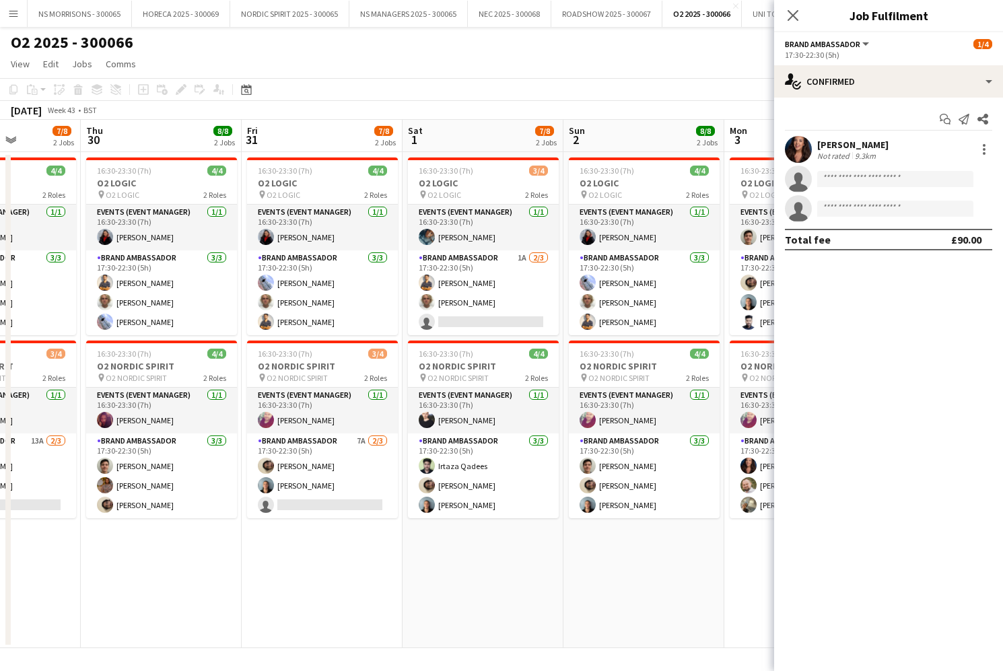
scroll to position [0, 412]
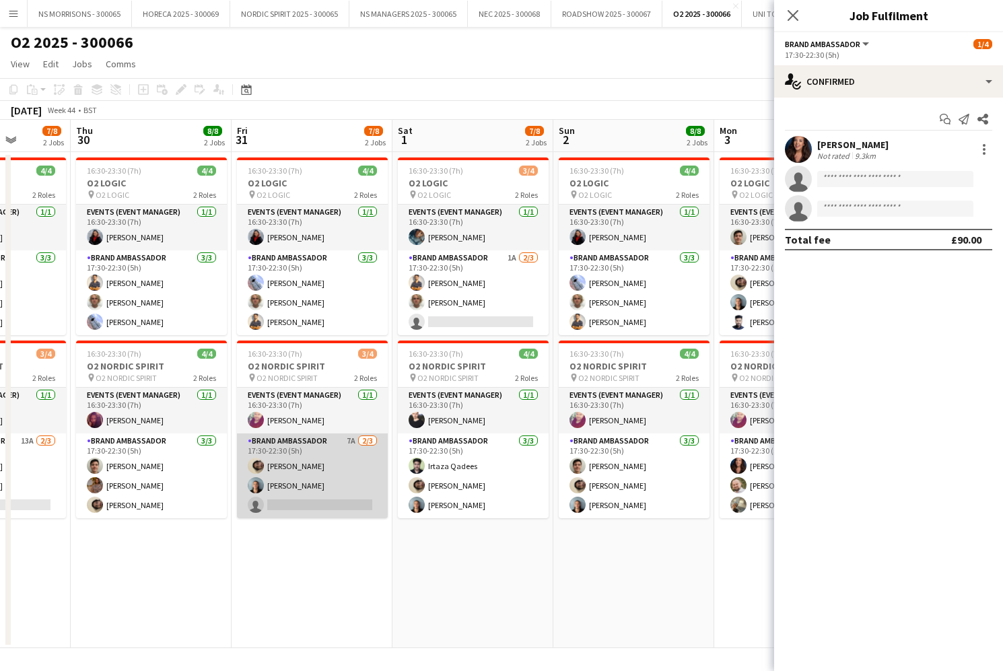
click at [273, 504] on app-card-role "Brand Ambassador 7A [DATE] 17:30-22:30 (5h) [PERSON_NAME] [PERSON_NAME] single-…" at bounding box center [312, 476] width 151 height 85
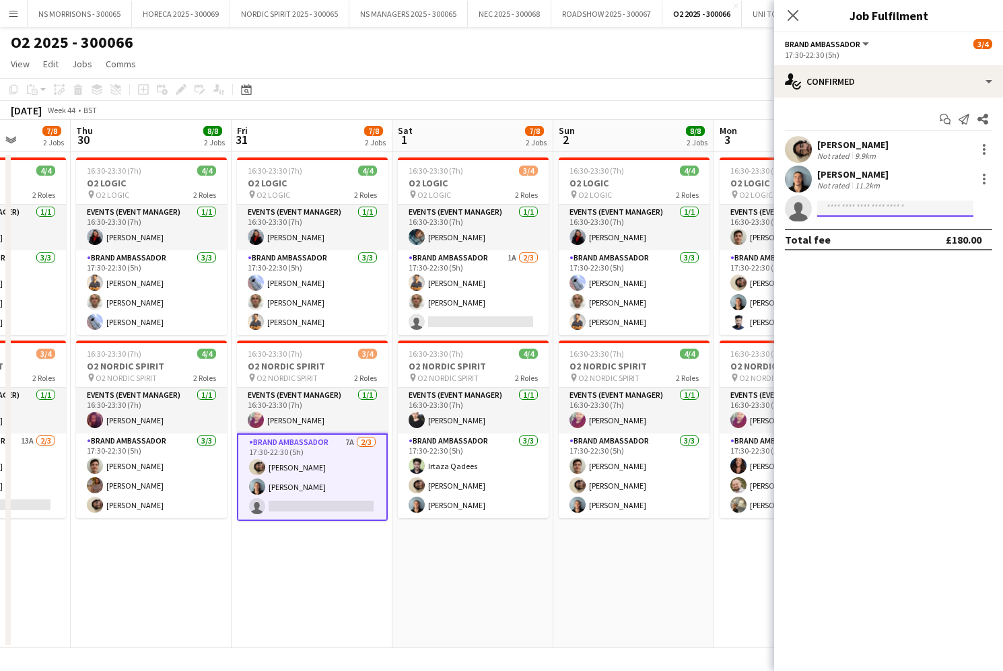
click at [852, 209] on input at bounding box center [895, 209] width 156 height 16
type input "*****"
click at [854, 236] on span "[EMAIL_ADDRESS][DOMAIN_NAME]" at bounding box center [895, 239] width 135 height 11
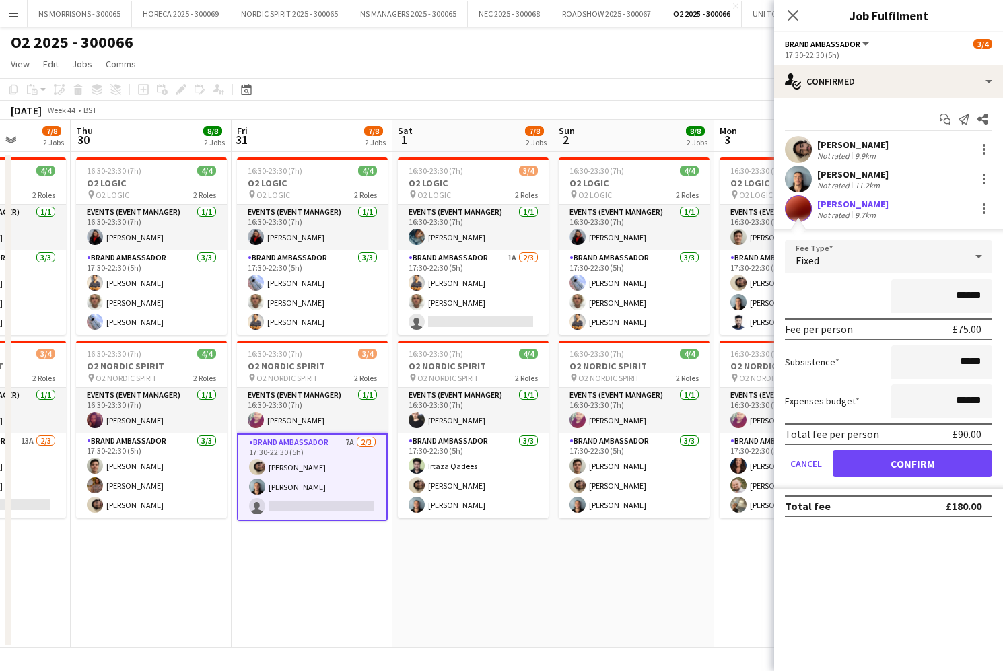
click at [867, 463] on button "Confirm" at bounding box center [913, 463] width 160 height 27
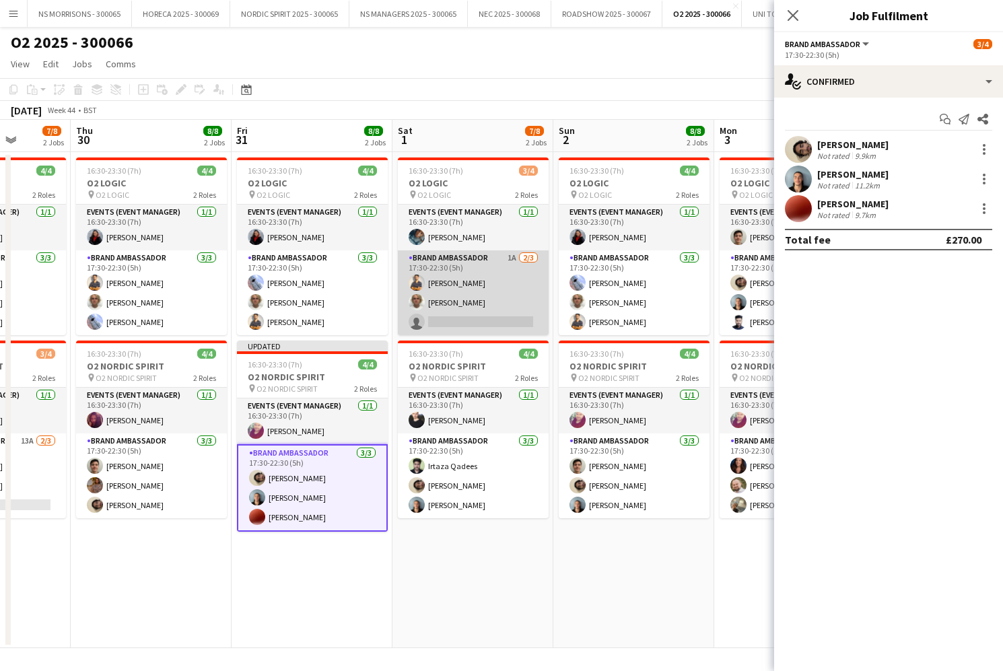
click at [443, 311] on app-card-role "Brand Ambassador 1A [DATE] 17:30-22:30 (5h) Muhammad [PERSON_NAME] [PERSON_NAME…" at bounding box center [473, 292] width 151 height 85
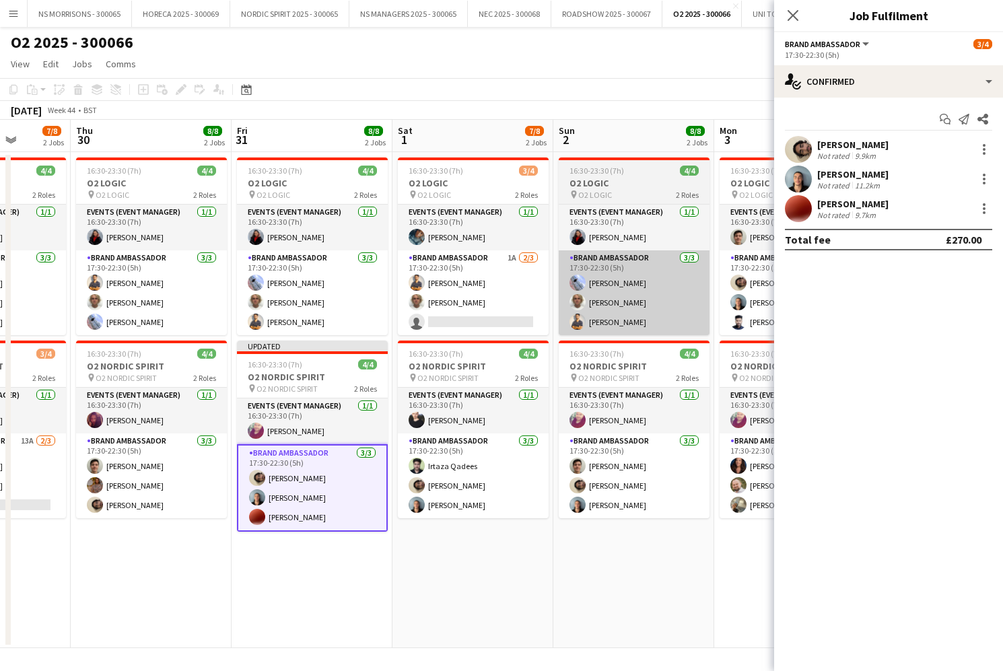
scroll to position [0, 413]
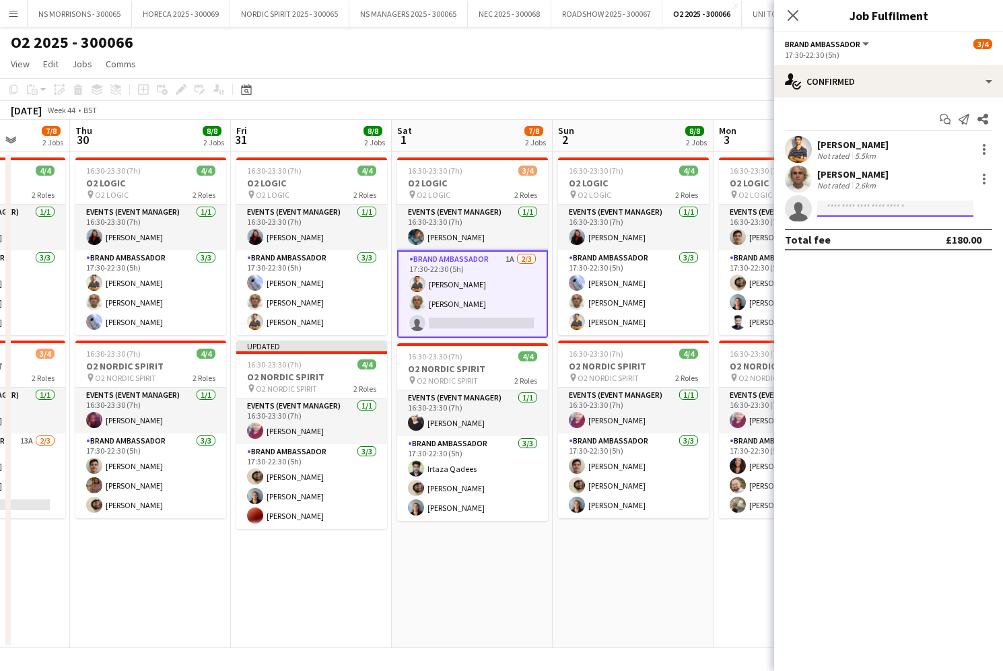
click at [856, 209] on input at bounding box center [895, 209] width 156 height 16
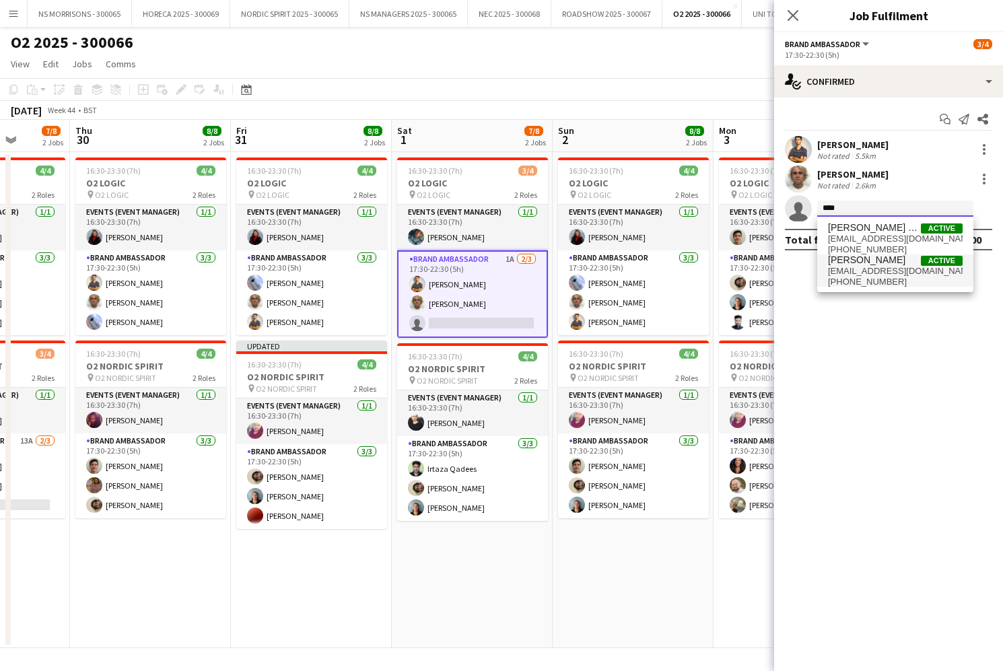
type input "****"
click at [855, 270] on span "[EMAIL_ADDRESS][DOMAIN_NAME]" at bounding box center [895, 271] width 135 height 11
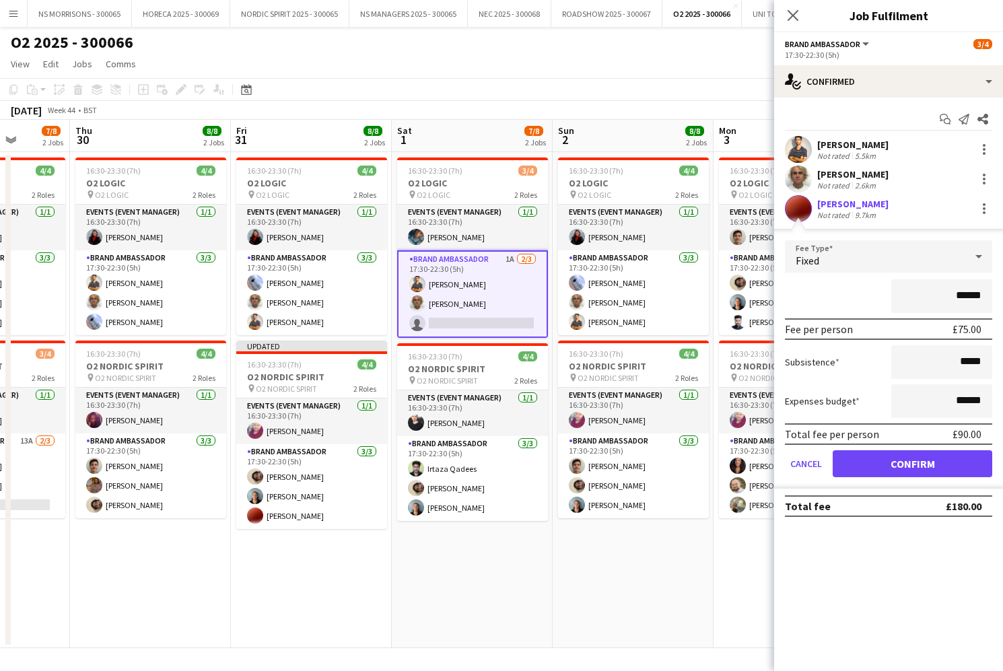
click at [879, 456] on button "Confirm" at bounding box center [913, 463] width 160 height 27
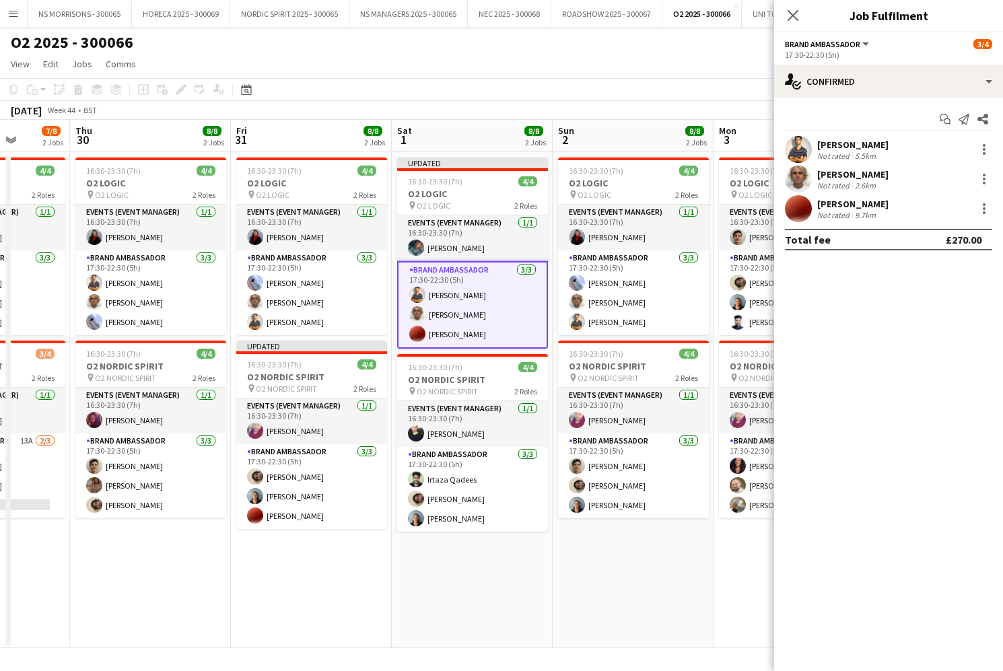
drag, startPoint x: 482, startPoint y: 597, endPoint x: 421, endPoint y: 586, distance: 62.2
click at [482, 598] on app-date-cell "Updated 16:30-23:30 (7h) 4/4 O2 LOGIC pin O2 LOGIC 2 Roles Events (Event Manage…" at bounding box center [472, 400] width 161 height 496
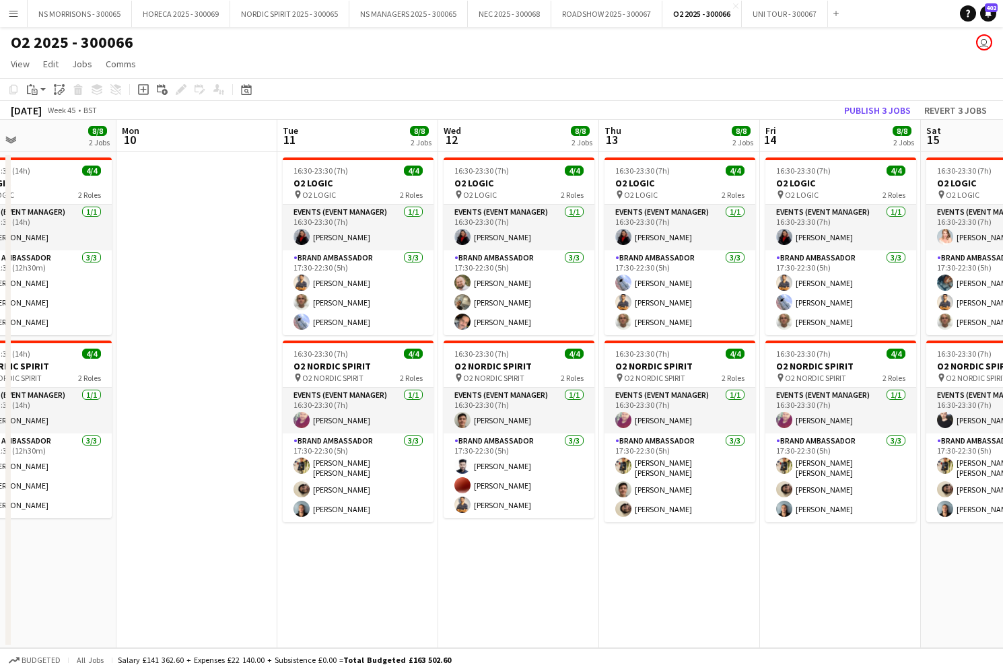
scroll to position [0, 528]
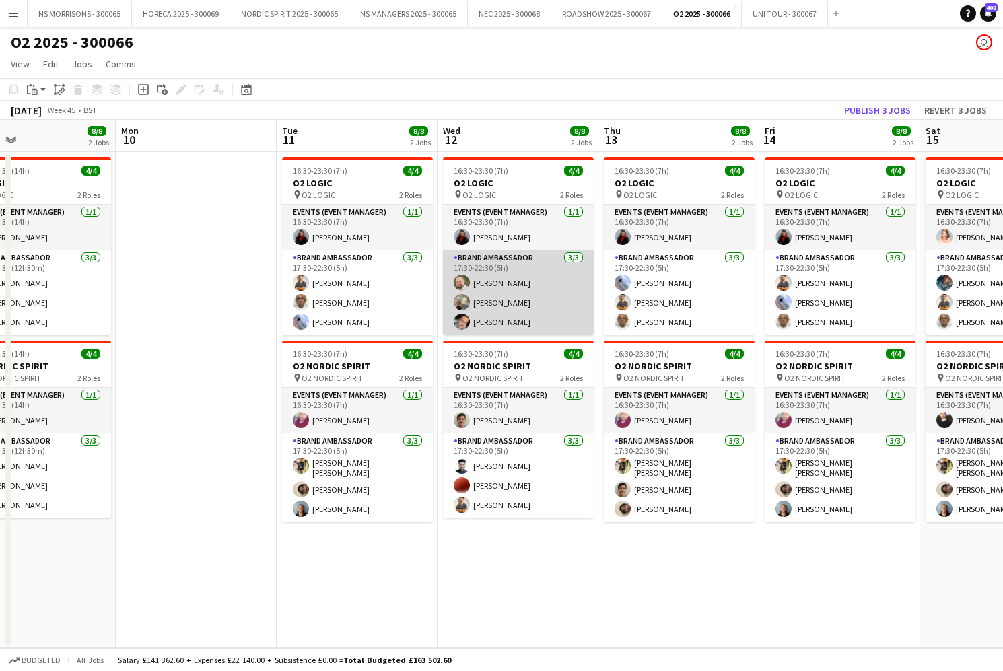
click at [515, 292] on app-card-role "Brand Ambassador [DATE] 17:30-22:30 (5h) [PERSON_NAME] [PERSON_NAME] [PERSON_NA…" at bounding box center [518, 292] width 151 height 85
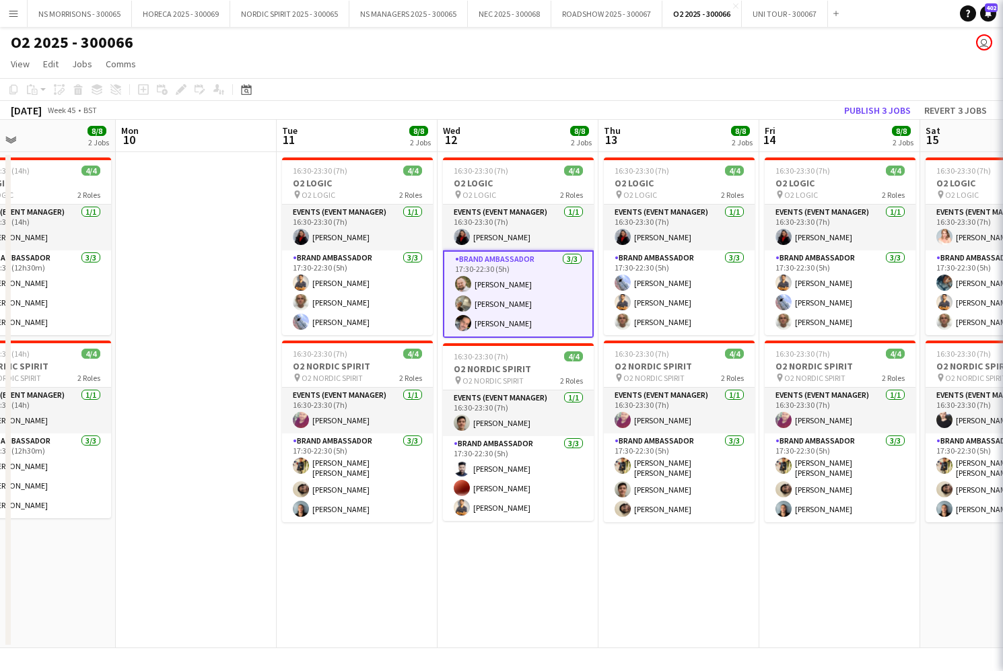
scroll to position [0, 529]
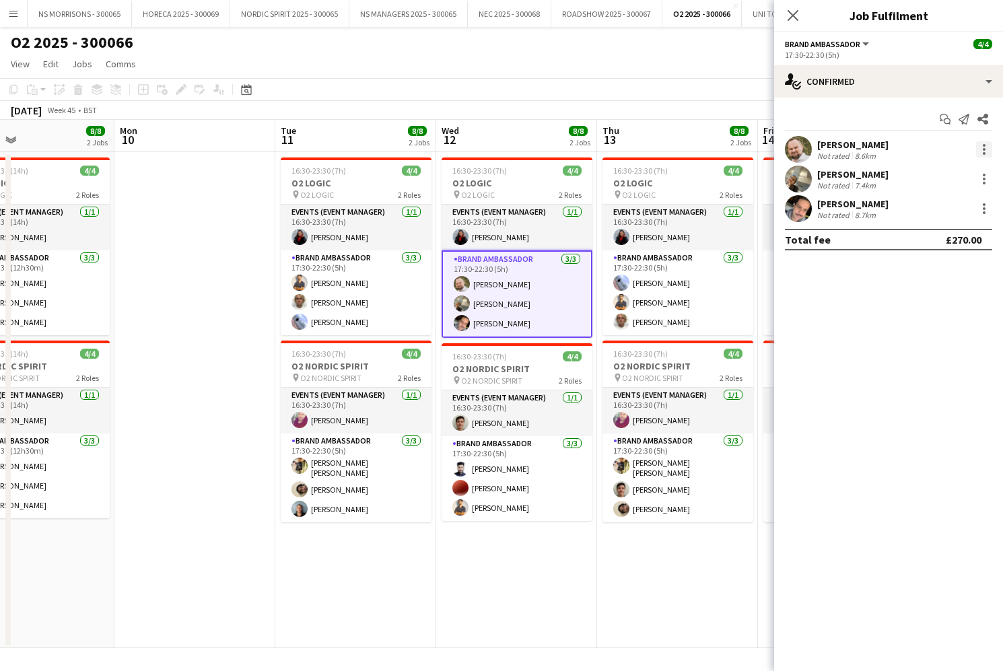
click at [988, 147] on div at bounding box center [984, 149] width 16 height 16
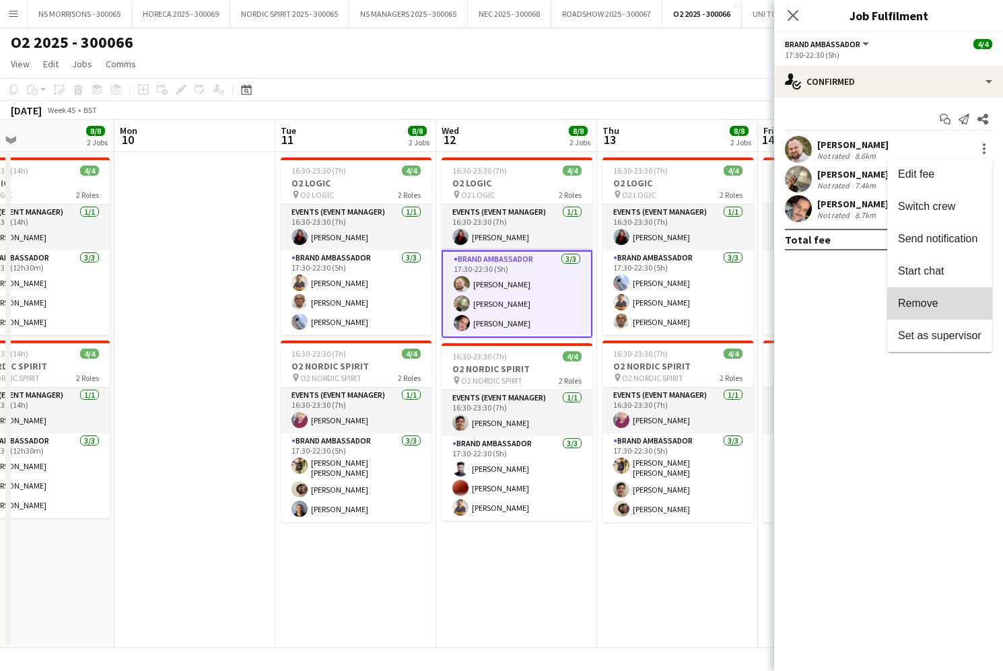
click at [943, 312] on button "Remove" at bounding box center [939, 303] width 105 height 32
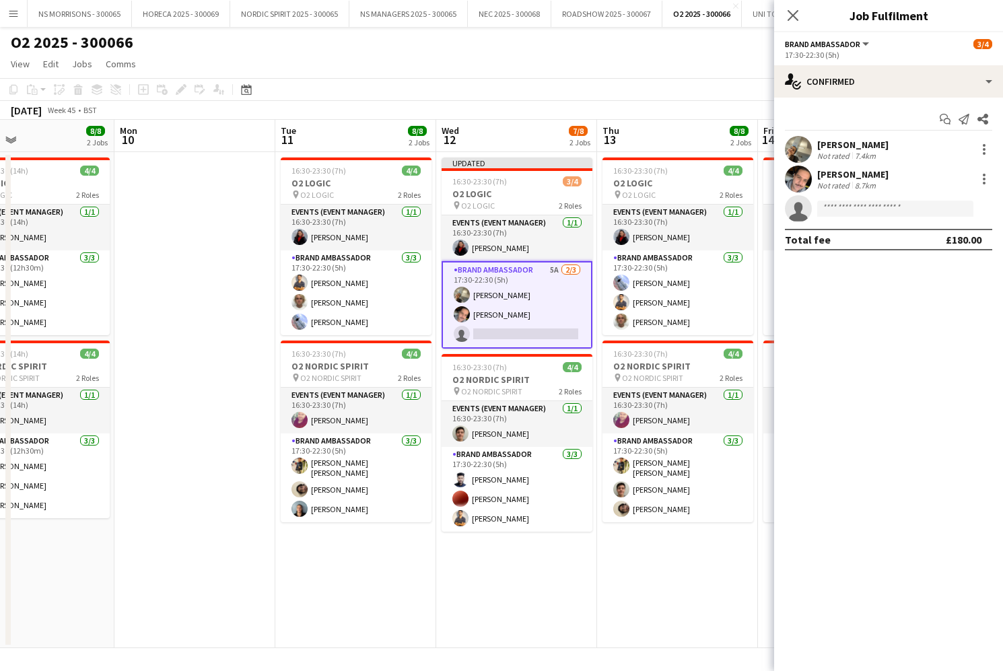
click at [248, 321] on app-date-cell at bounding box center [194, 400] width 161 height 496
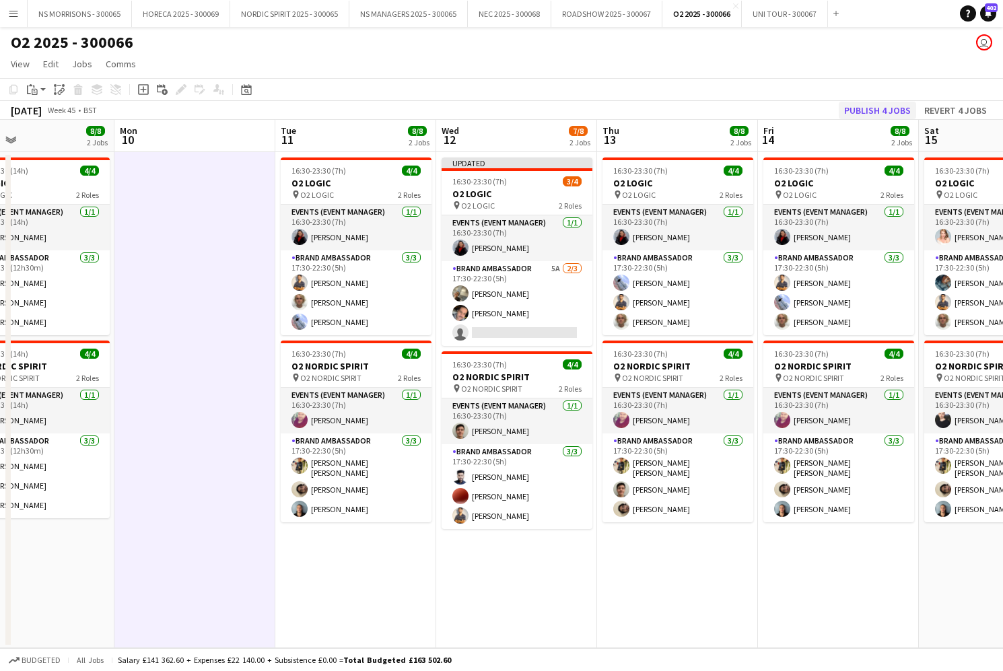
click at [875, 107] on button "Publish 4 jobs" at bounding box center [877, 111] width 77 height 18
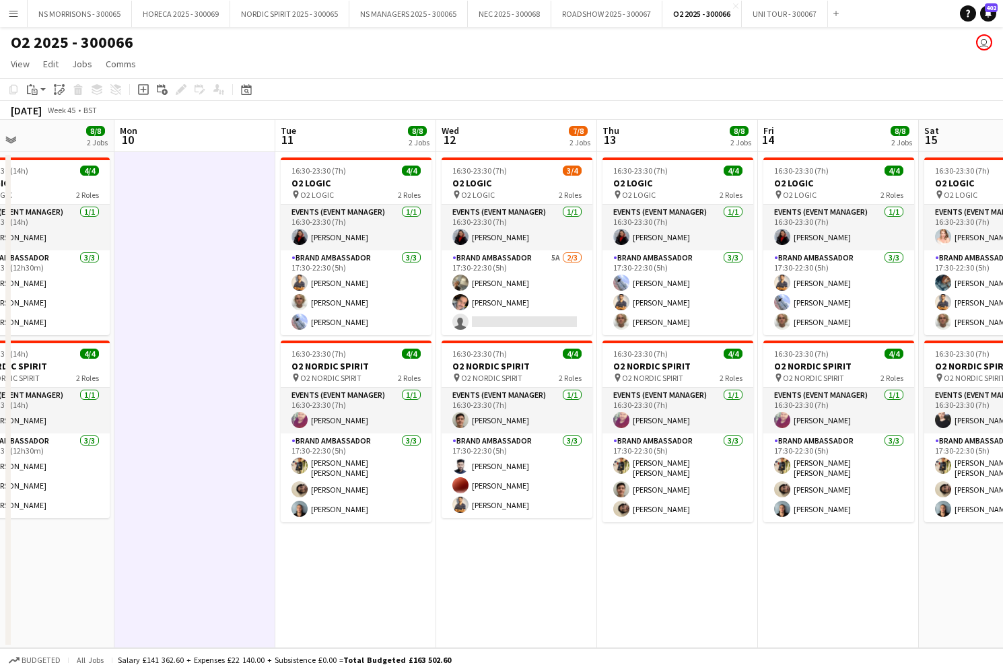
click at [18, 15] on app-icon "Menu" at bounding box center [13, 13] width 11 height 11
drag, startPoint x: 18, startPoint y: 15, endPoint x: 44, endPoint y: 42, distance: 38.6
click at [18, 15] on app-icon "Menu" at bounding box center [13, 13] width 11 height 11
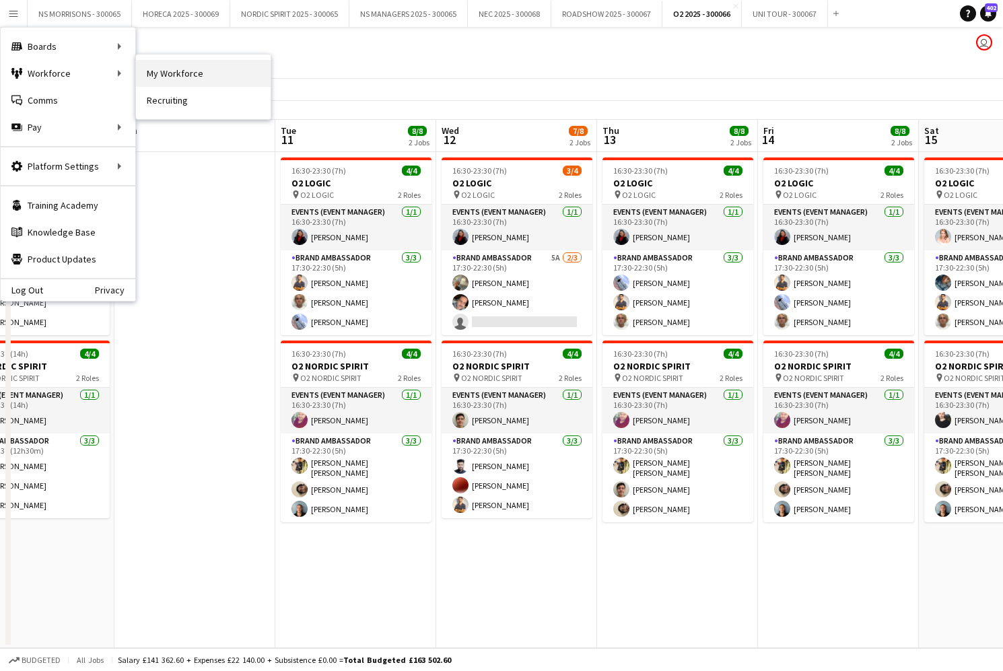
click at [145, 75] on link "My Workforce" at bounding box center [203, 73] width 135 height 27
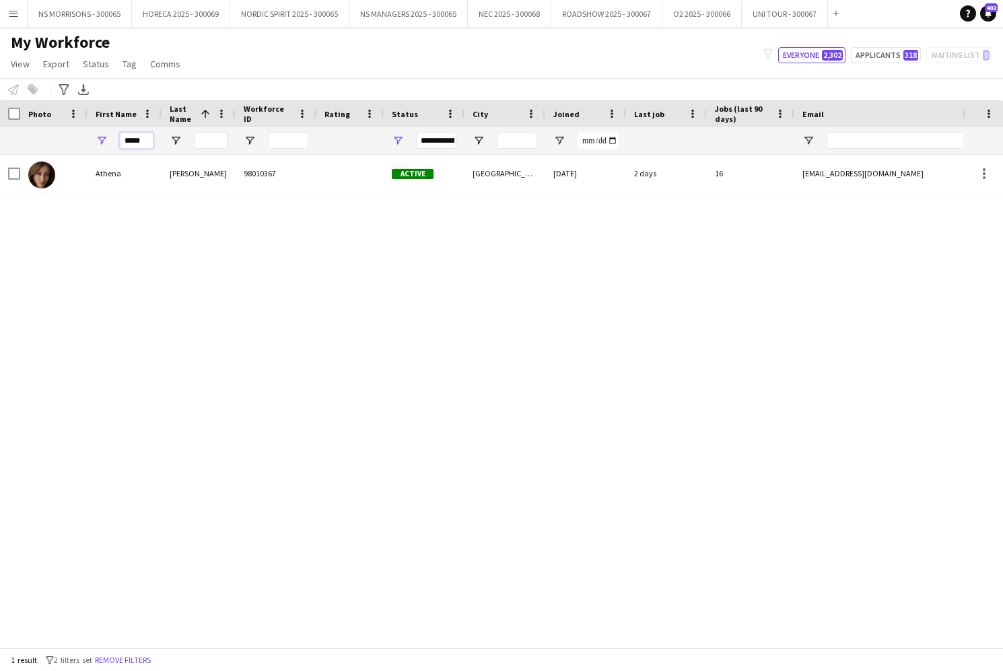
drag, startPoint x: 146, startPoint y: 141, endPoint x: 86, endPoint y: 141, distance: 59.9
click at [86, 141] on div "*****" at bounding box center [730, 140] width 1460 height 27
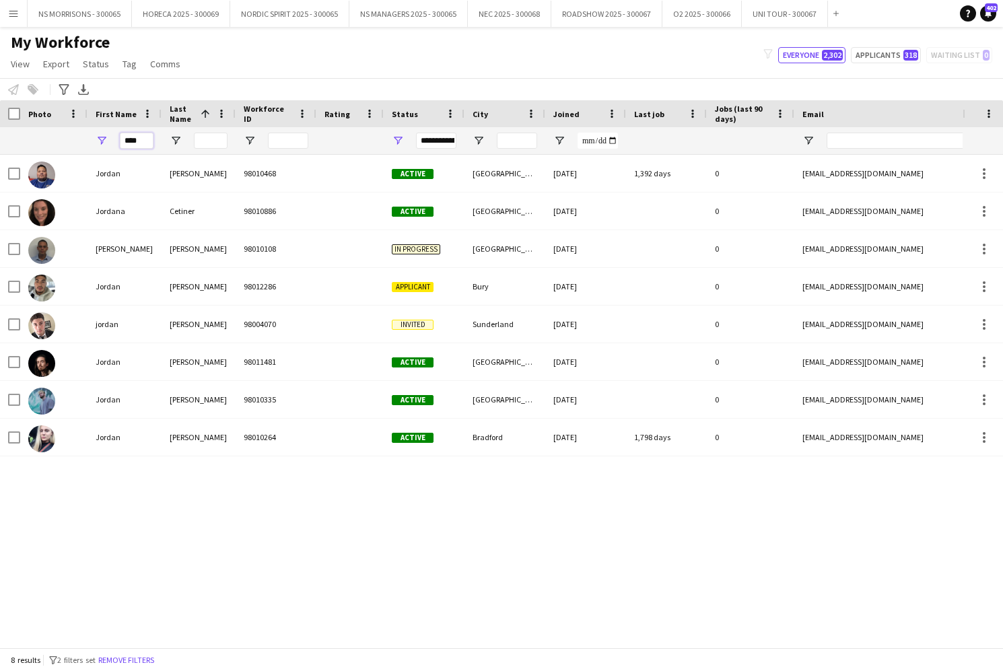
drag, startPoint x: 143, startPoint y: 141, endPoint x: 108, endPoint y: 140, distance: 35.0
click at [108, 140] on div "****" at bounding box center [125, 140] width 74 height 27
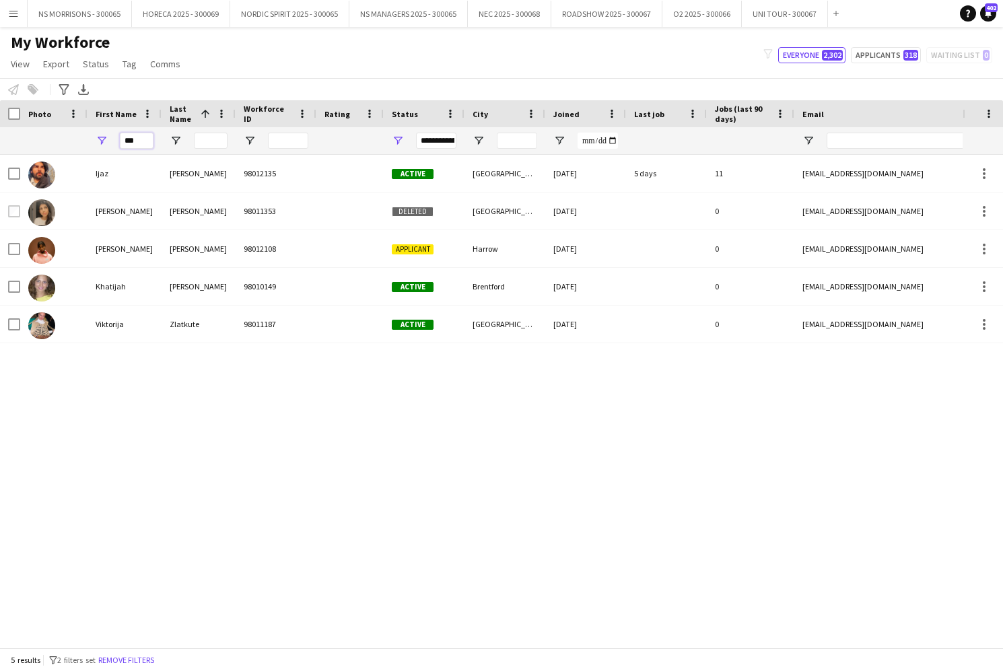
scroll to position [0, 2]
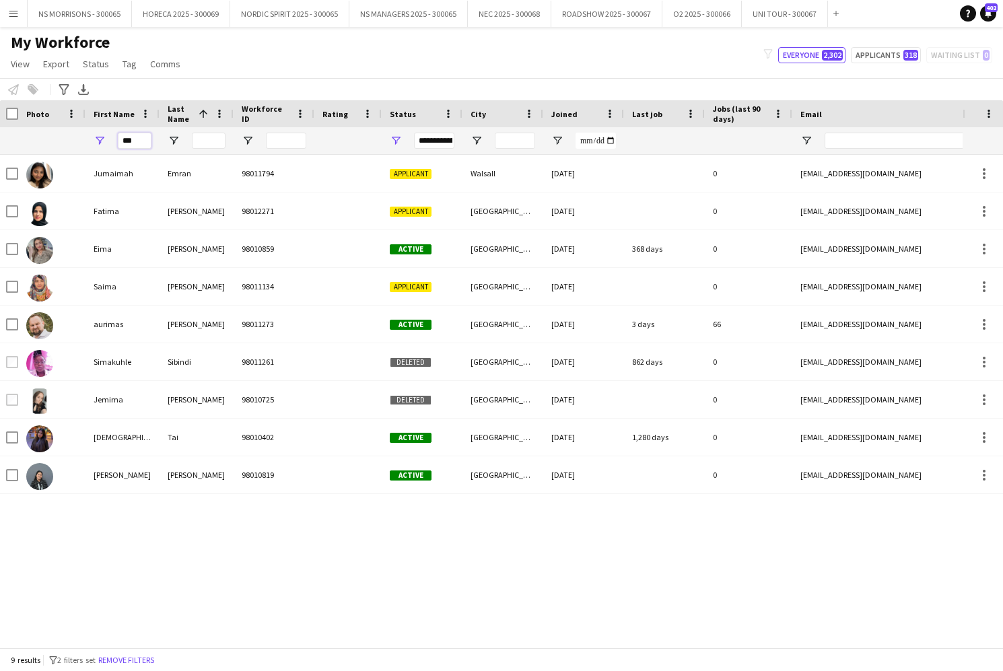
click at [143, 141] on input "***" at bounding box center [135, 141] width 34 height 16
drag, startPoint x: 143, startPoint y: 141, endPoint x: 101, endPoint y: 144, distance: 42.5
click at [101, 144] on div "***" at bounding box center [123, 140] width 74 height 27
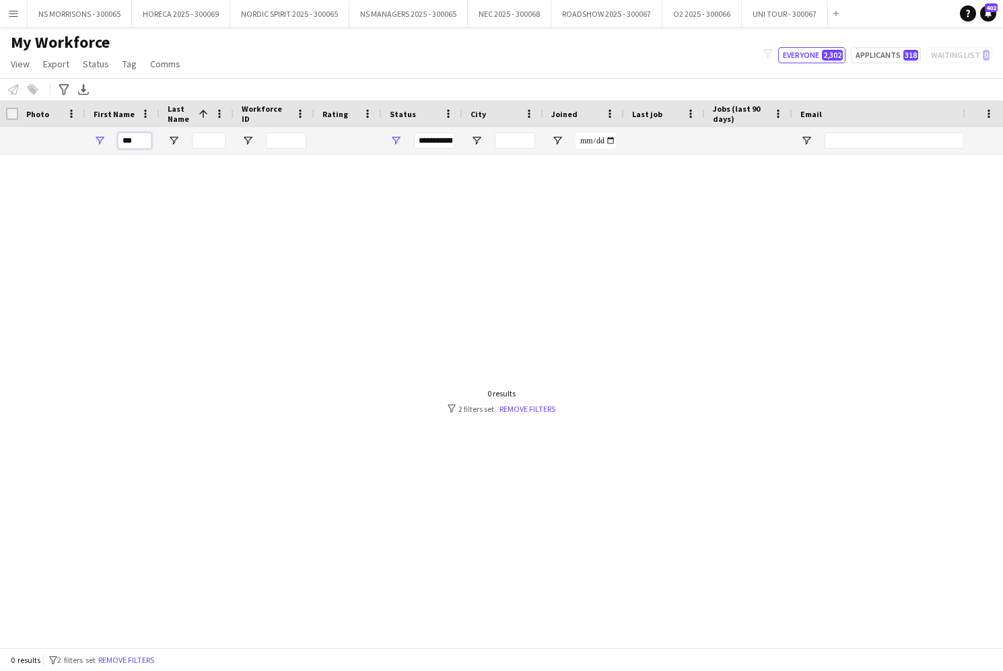
scroll to position [0, 13]
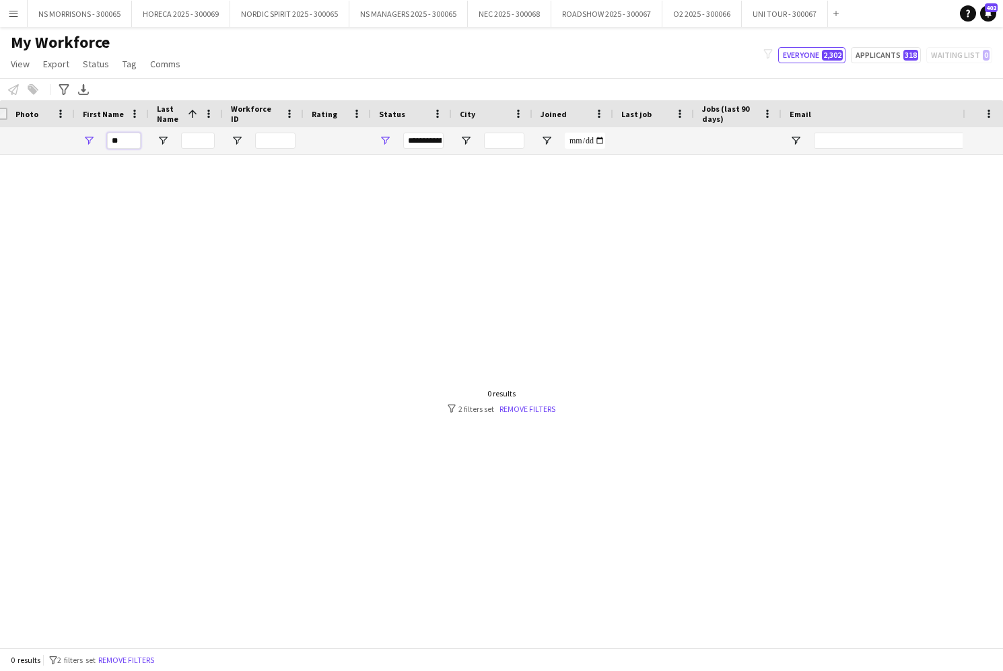
type input "*"
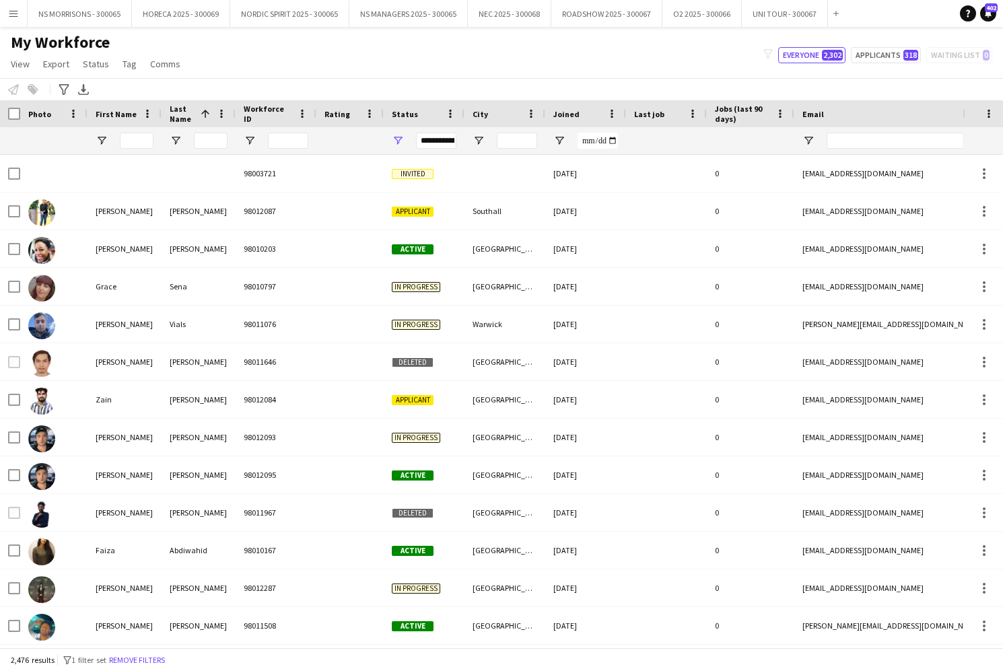
scroll to position [0, 0]
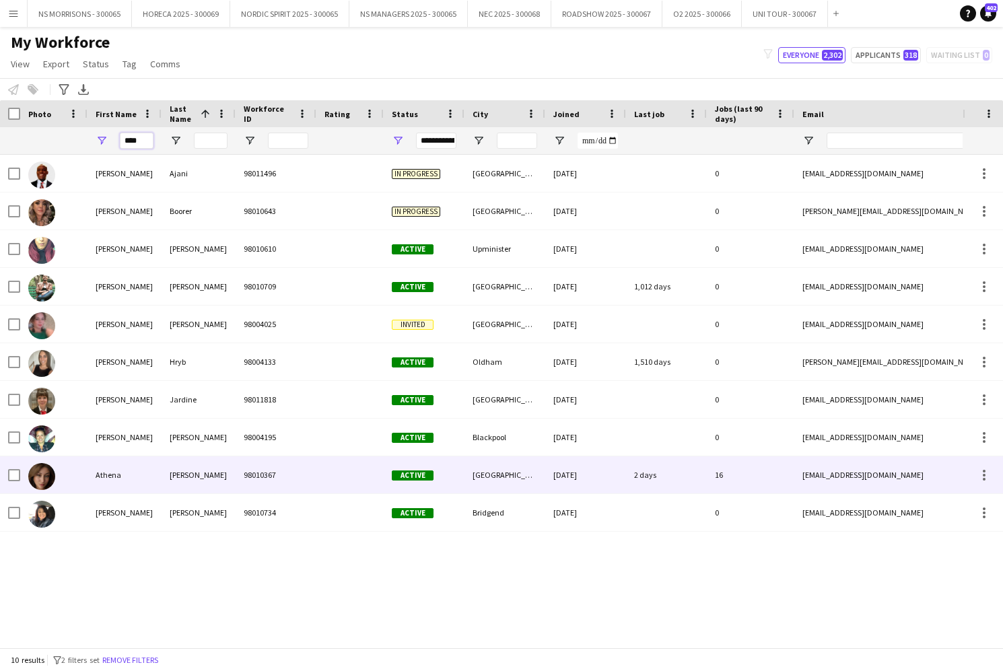
type input "****"
click at [98, 477] on div "Athena" at bounding box center [125, 474] width 74 height 37
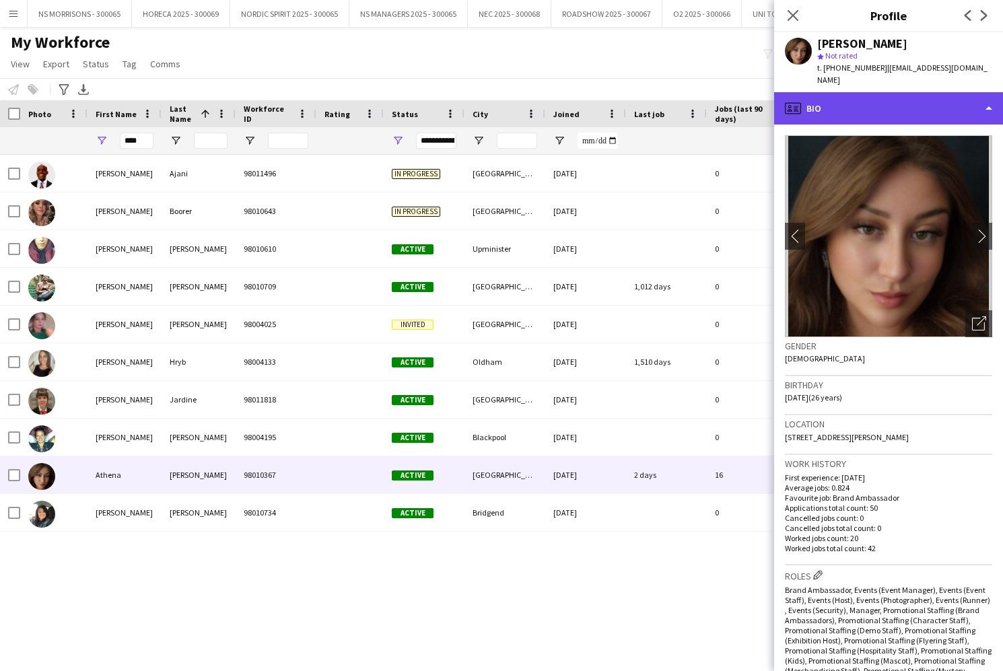
click at [847, 119] on div "profile Bio" at bounding box center [888, 108] width 229 height 32
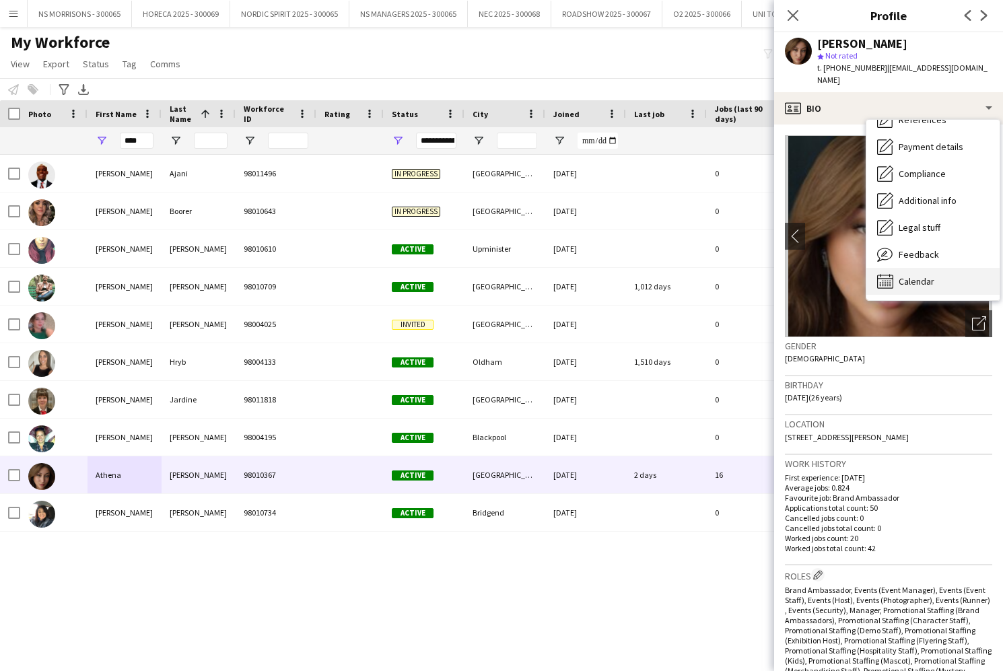
scroll to position [154, 0]
click at [919, 277] on span "Calendar" at bounding box center [917, 281] width 36 height 12
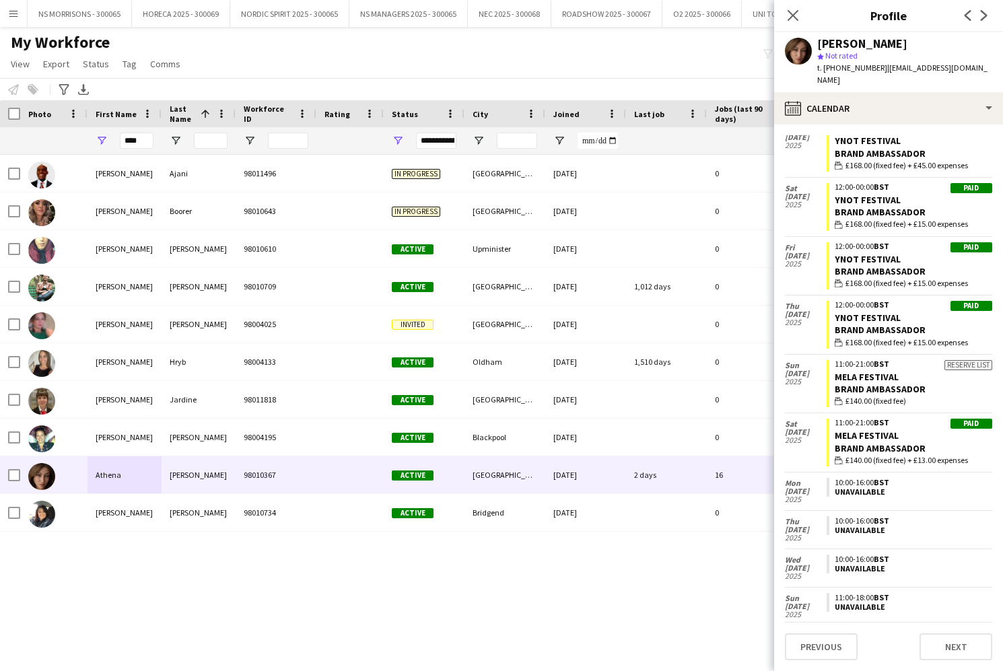
scroll to position [1641, 0]
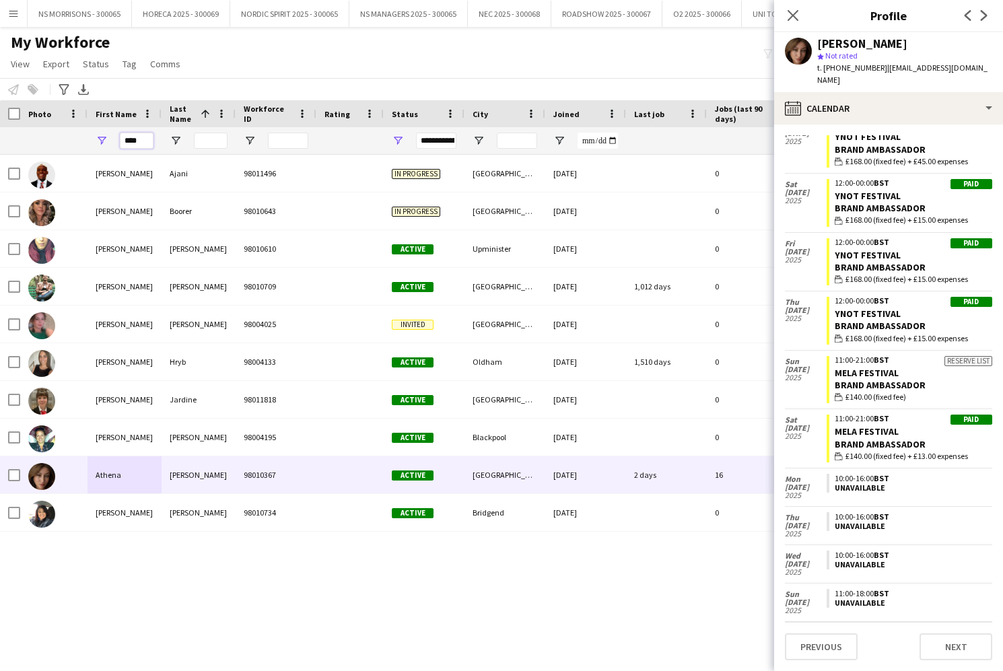
drag, startPoint x: 145, startPoint y: 142, endPoint x: 113, endPoint y: 143, distance: 32.3
click at [118, 143] on div "****" at bounding box center [125, 140] width 74 height 27
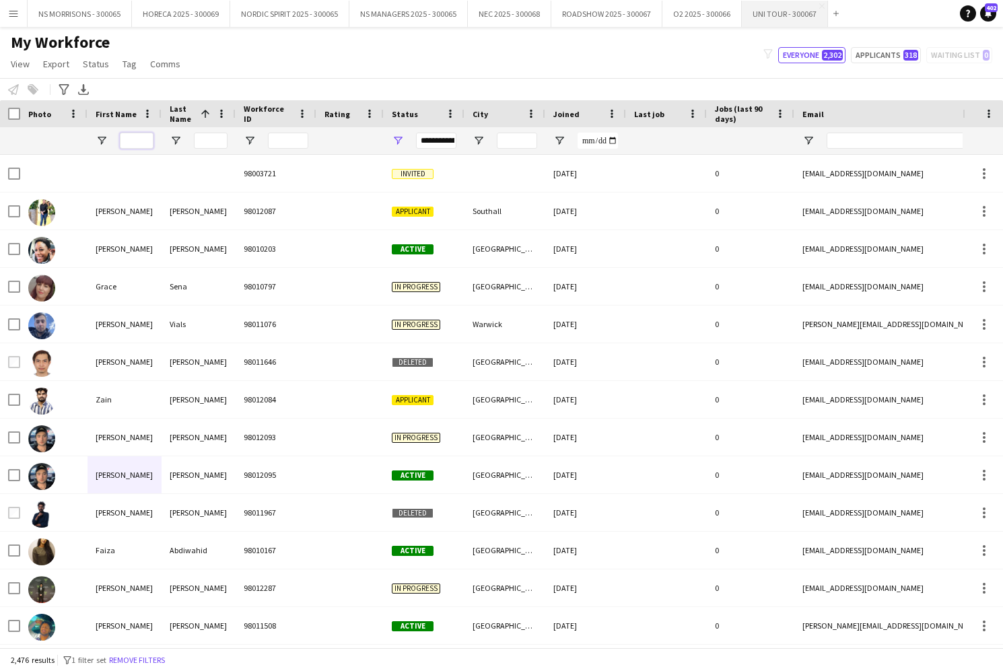
scroll to position [0, 0]
